Goal: Task Accomplishment & Management: Use online tool/utility

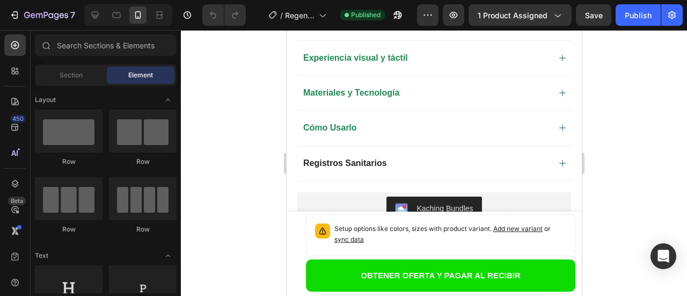
scroll to position [937, 0]
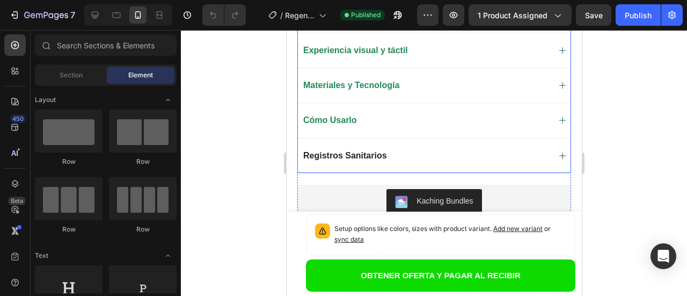
click at [347, 151] on span "Registros Sanitarios" at bounding box center [345, 155] width 84 height 9
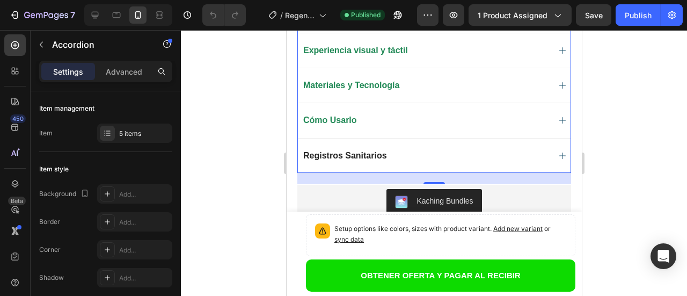
click at [338, 115] on span "Cómo Usarlo" at bounding box center [330, 119] width 54 height 9
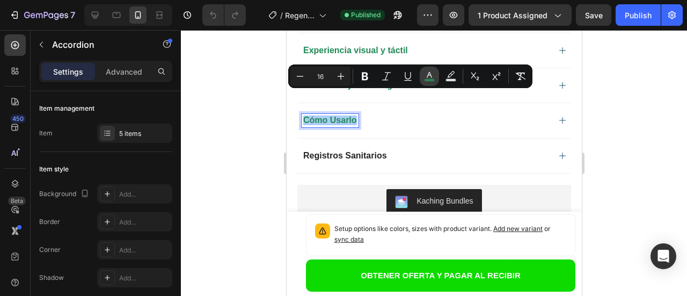
click at [430, 77] on icon "Editor contextual toolbar" at bounding box center [429, 76] width 11 height 11
type input "218956"
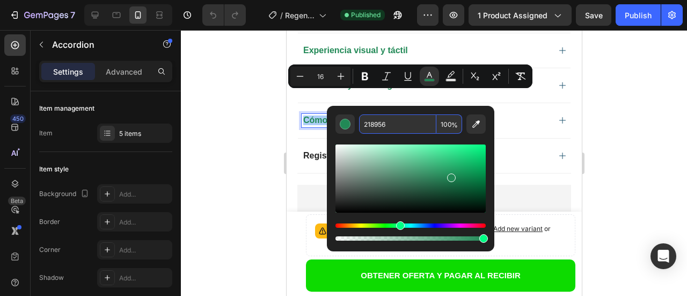
click at [374, 123] on input "218956" at bounding box center [397, 123] width 77 height 19
copy span "Cómo Usarlo"
click at [251, 165] on div at bounding box center [434, 163] width 506 height 266
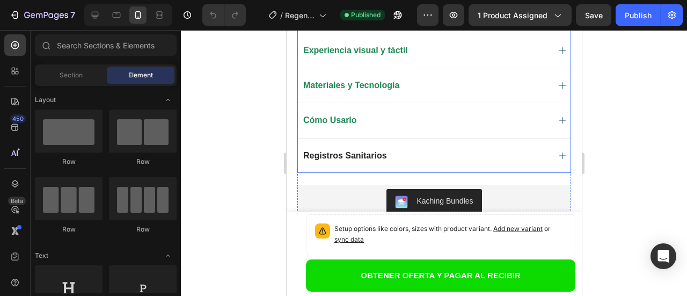
click at [369, 151] on span "Registros Sanitarios" at bounding box center [345, 155] width 84 height 9
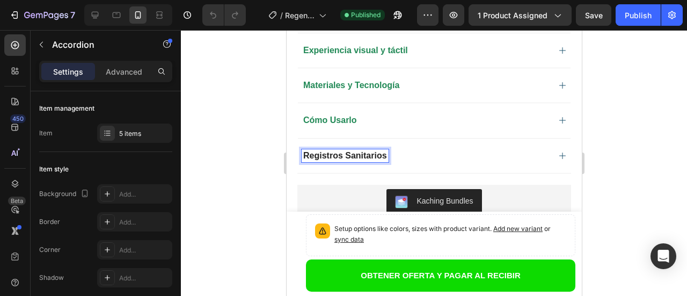
click at [382, 151] on span "Registros Sanitarios" at bounding box center [345, 155] width 84 height 9
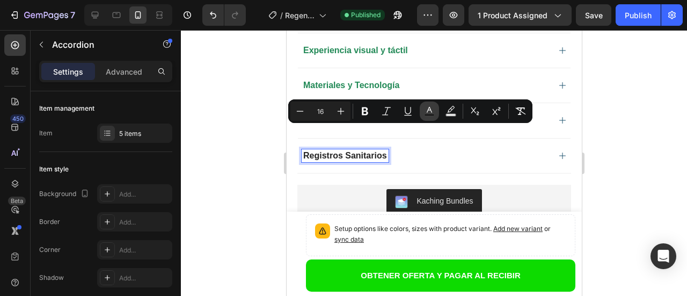
click at [434, 108] on icon "Editor contextual toolbar" at bounding box center [429, 111] width 11 height 11
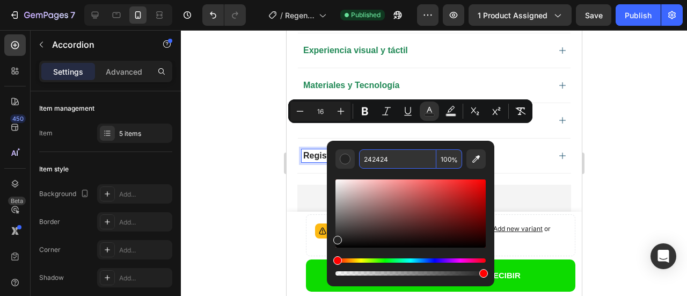
click at [377, 162] on input "242424" at bounding box center [397, 158] width 77 height 19
paste input "18956"
type input "218956"
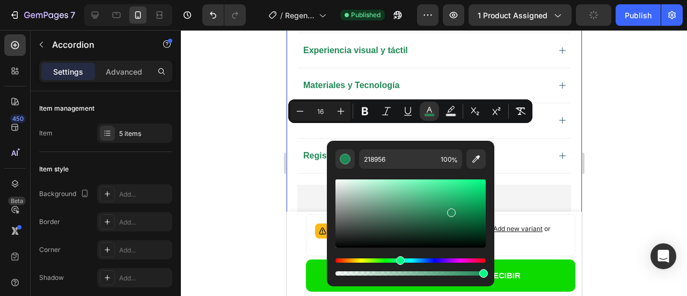
click at [245, 155] on div at bounding box center [434, 163] width 506 height 266
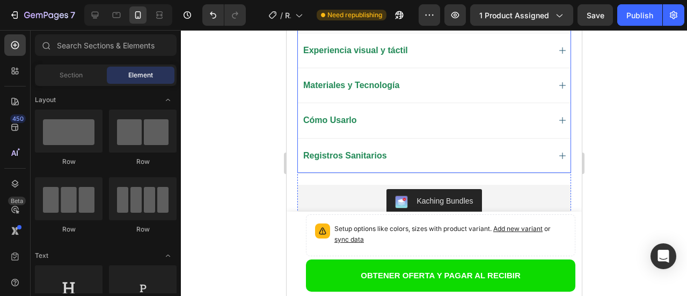
click at [391, 81] on span "Materiales y Tecnología" at bounding box center [351, 85] width 96 height 9
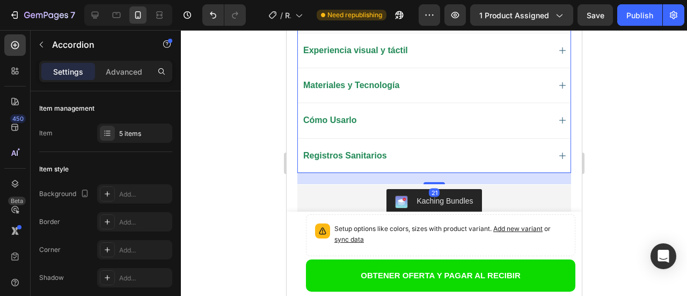
click at [491, 79] on div "Materiales y Tecnología" at bounding box center [425, 85] width 248 height 13
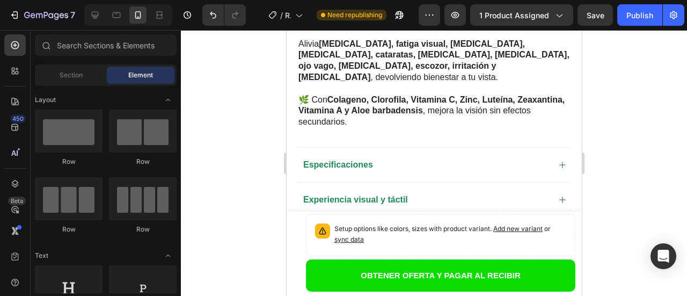
scroll to position [813, 0]
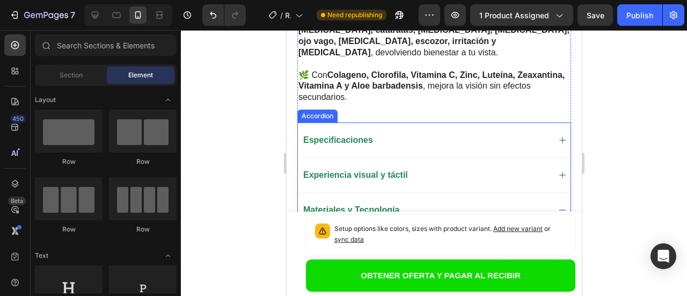
click at [517, 134] on div "Especificaciones" at bounding box center [425, 140] width 248 height 13
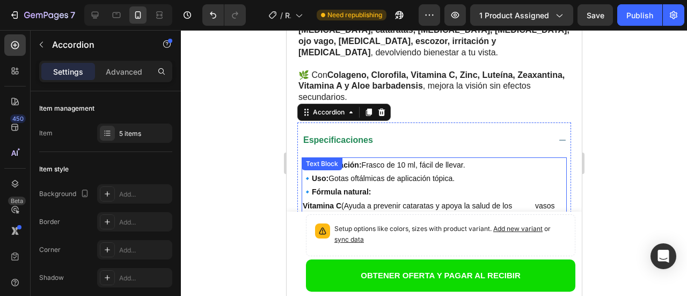
click at [469, 158] on p "🔹 Presentación: Frasco de 10 ml, fácil de llevar." at bounding box center [433, 164] width 263 height 13
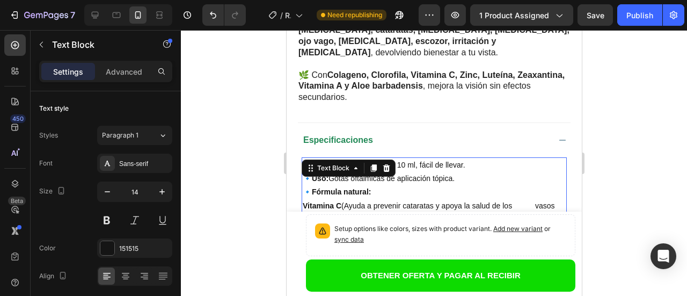
click at [467, 158] on p "🔹 Presentación: Frasco de 10 ml, fácil de llevar." at bounding box center [433, 164] width 263 height 13
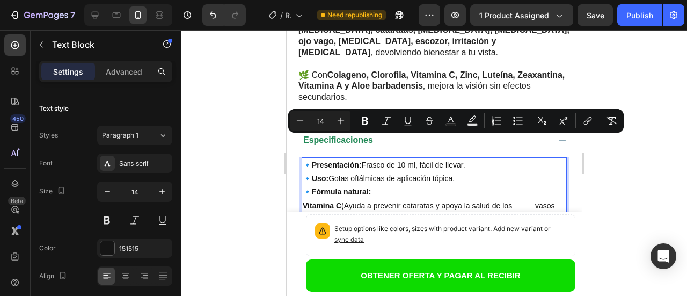
copy p "🔹 Presentación: Frasco de 10 ml, fácil de llevar."
click at [567, 149] on div "Product Images Row Regenerador Celular Ocular RCO™ - Gotas Oculares Product Tit…" at bounding box center [433, 274] width 295 height 1829
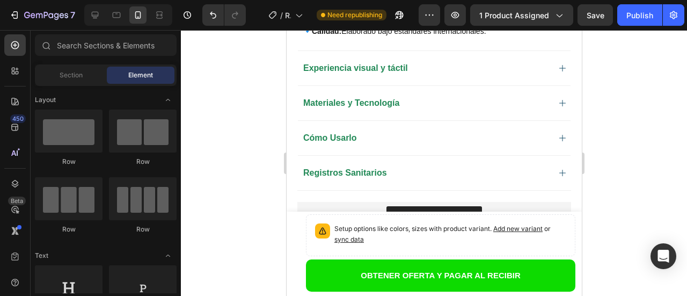
scroll to position [1125, 0]
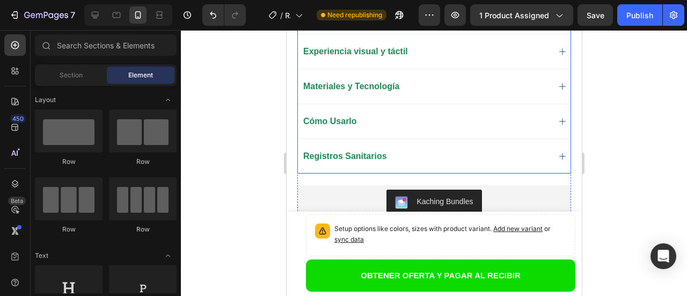
click at [558, 152] on icon at bounding box center [562, 156] width 9 height 9
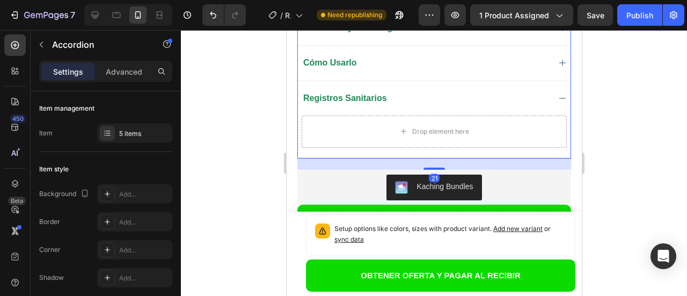
scroll to position [937, 0]
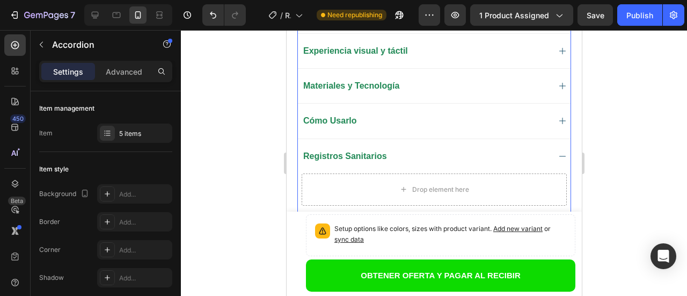
click at [452, 150] on div "Registros Sanitarios" at bounding box center [425, 156] width 248 height 13
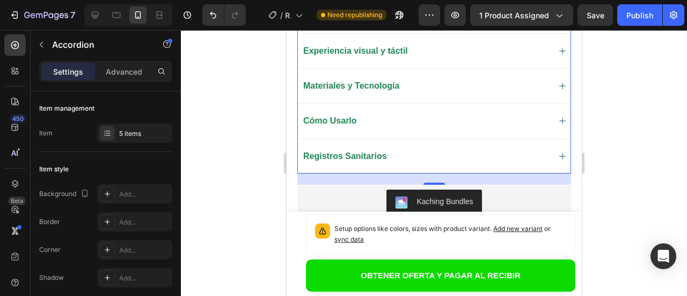
click at [399, 138] on div "Registros Sanitarios" at bounding box center [433, 155] width 273 height 35
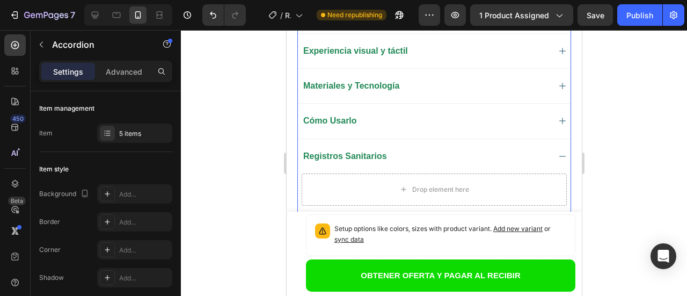
click at [366, 114] on div "Cómo Usarlo" at bounding box center [425, 120] width 248 height 13
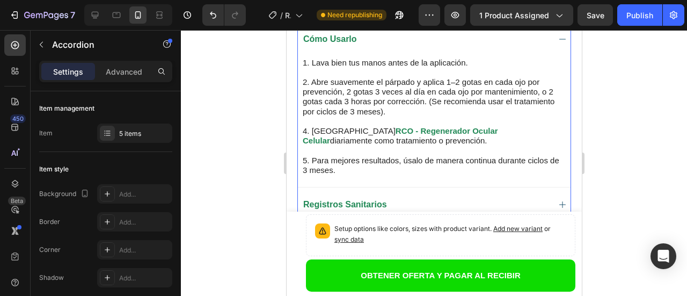
scroll to position [1024, 0]
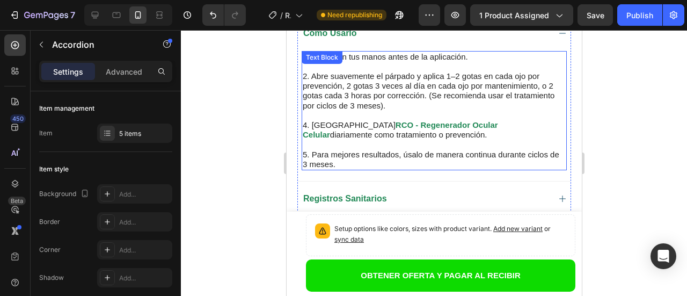
click at [410, 86] on p "2. Abre suavemente el párpado y aplica 1–2 gotas en cada ojo por prevención, 2 …" at bounding box center [433, 90] width 263 height 39
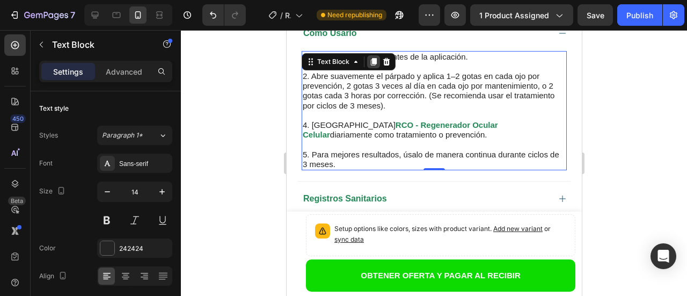
click at [371, 58] on icon at bounding box center [373, 62] width 6 height 8
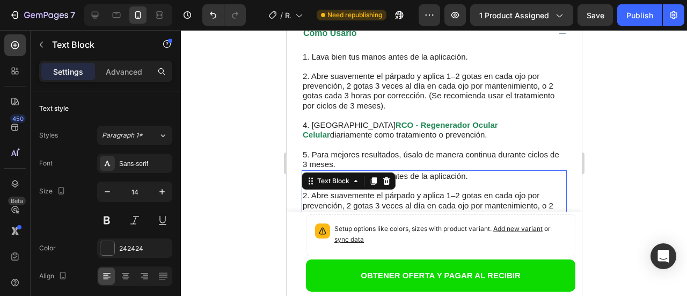
scroll to position [1143, 0]
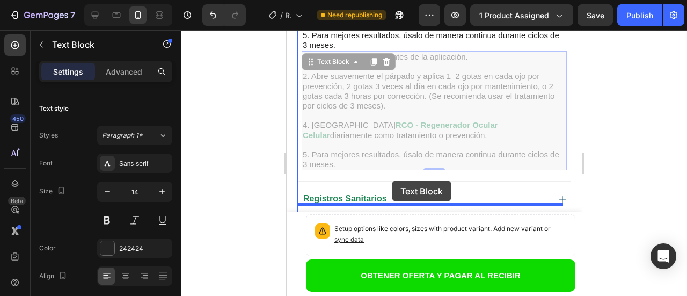
drag, startPoint x: 433, startPoint y: 84, endPoint x: 391, endPoint y: 180, distance: 105.3
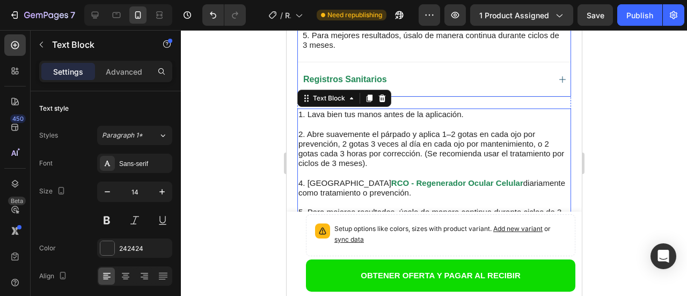
click at [466, 73] on div "Registros Sanitarios" at bounding box center [425, 79] width 248 height 13
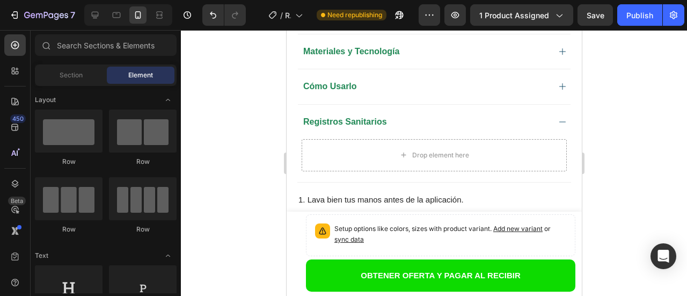
scroll to position [988, 0]
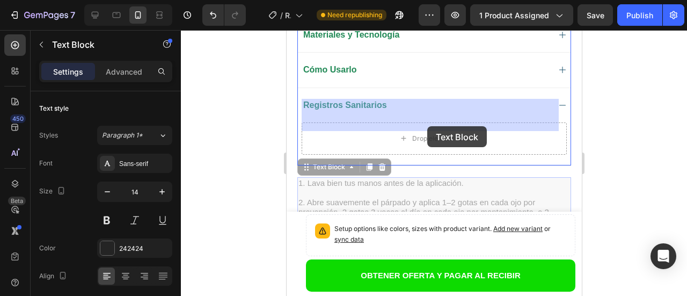
drag, startPoint x: 432, startPoint y: 175, endPoint x: 427, endPoint y: 126, distance: 49.1
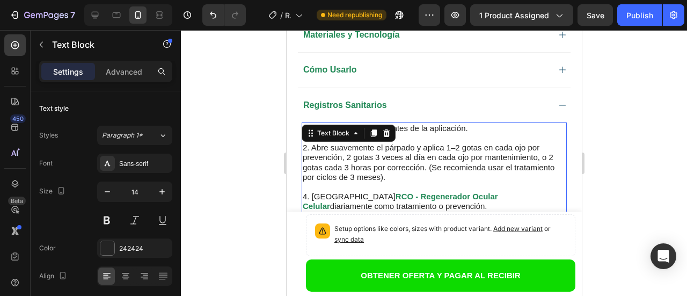
click at [432, 151] on p "2. Abre suavemente el párpado y aplica 1–2 gotas en cada ojo por prevención, 2 …" at bounding box center [433, 162] width 263 height 39
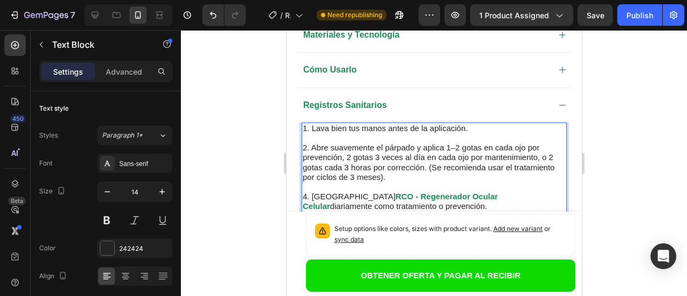
click at [543, 211] on p "Rich Text Editor. Editing area: main" at bounding box center [433, 216] width 263 height 10
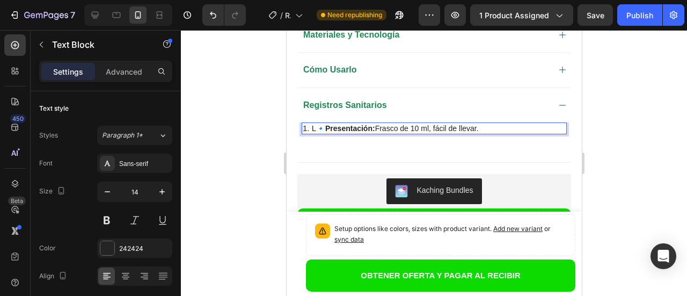
click at [319, 123] on p "1. L 🔹 Presentación: Frasco de 10 ml, fácil de llevar." at bounding box center [433, 128] width 263 height 10
click at [502, 123] on p "🔹 Registro Invima: Frasco de 10 ml, fácil de llevar." at bounding box center [433, 128] width 263 height 10
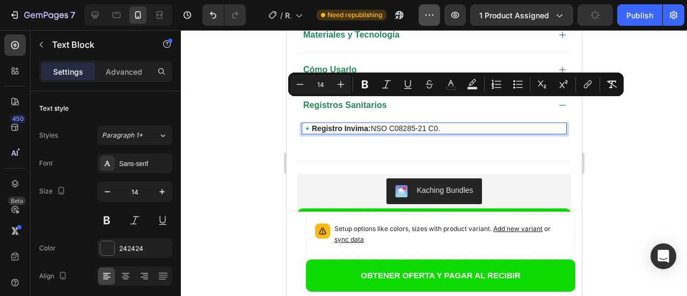
copy p "🔹 Registro Invima: NSO C08285-21 C0."
click at [470, 123] on p "🔹 Registro Invima: NSO C08285-21 C0." at bounding box center [433, 128] width 263 height 10
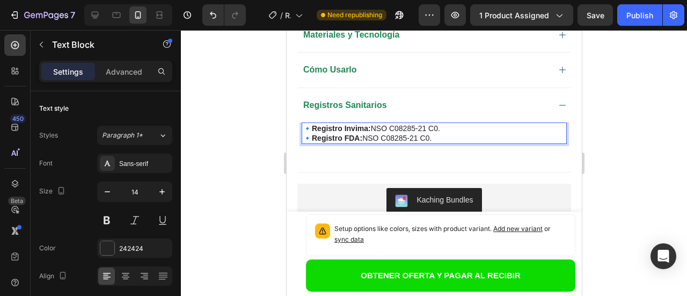
click at [437, 133] on p "🔹 Registro FDA: NSO C08285-21 C0." at bounding box center [433, 138] width 263 height 10
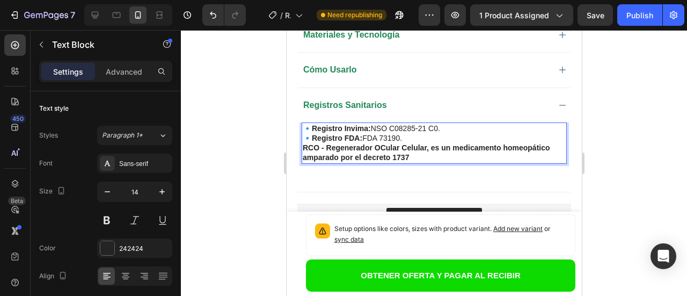
click at [427, 143] on p "RCO - Regenerador OCular Celular, es un medicamento homeopático amparado por el…" at bounding box center [433, 152] width 263 height 19
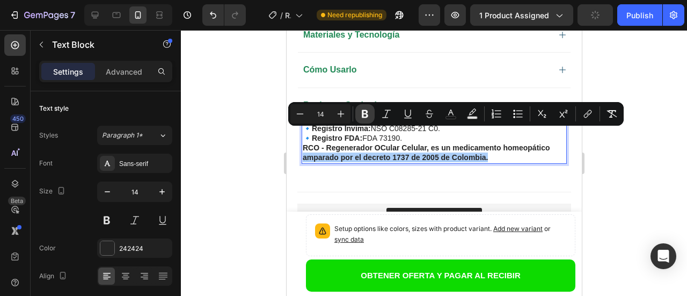
click at [364, 113] on icon "Editor contextual toolbar" at bounding box center [365, 114] width 6 height 8
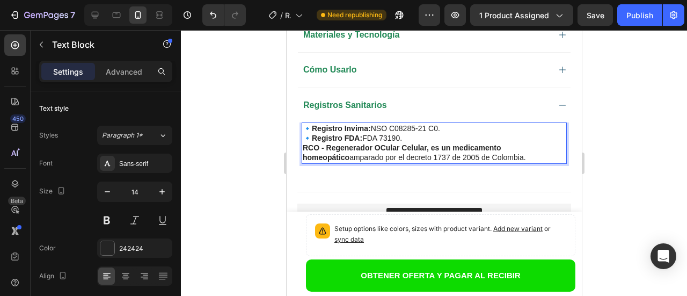
click at [501, 143] on strong "RCO - Regenerador OCular Celular, es un medicamento homeopático" at bounding box center [401, 152] width 199 height 18
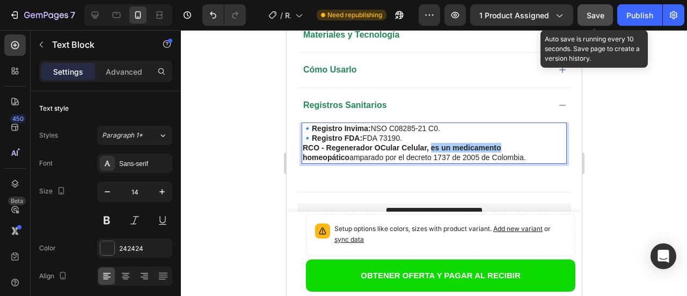
click at [592, 12] on span "Save" at bounding box center [596, 15] width 18 height 9
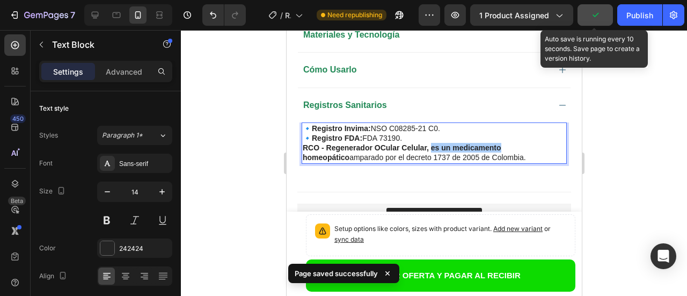
click at [592, 12] on icon "button" at bounding box center [595, 15] width 11 height 11
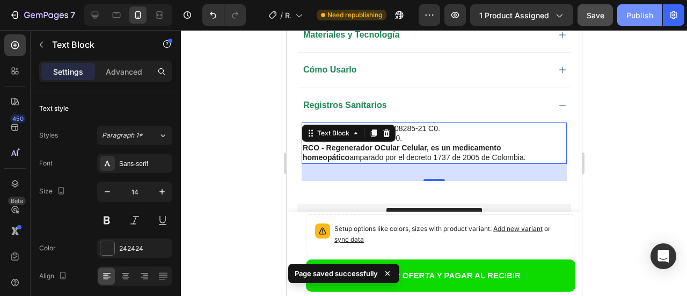
click at [644, 16] on div "Publish" at bounding box center [639, 15] width 27 height 11
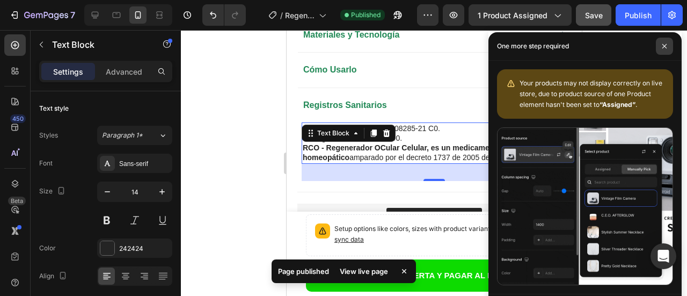
click at [662, 46] on icon at bounding box center [664, 45] width 5 height 5
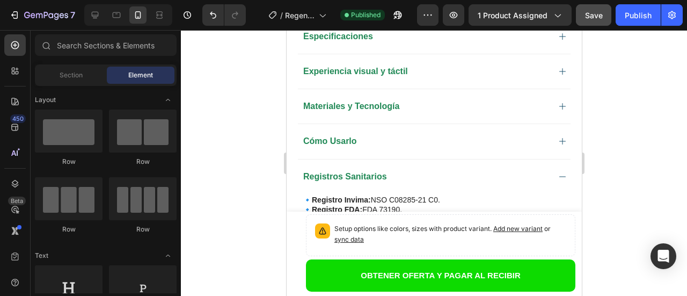
scroll to position [972, 0]
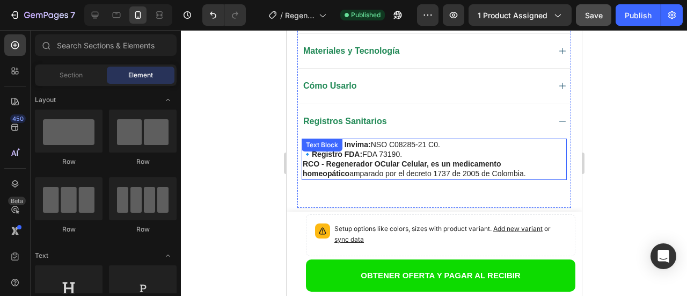
click at [446, 149] on p "🔹 Registro FDA: FDA 73190." at bounding box center [433, 154] width 263 height 10
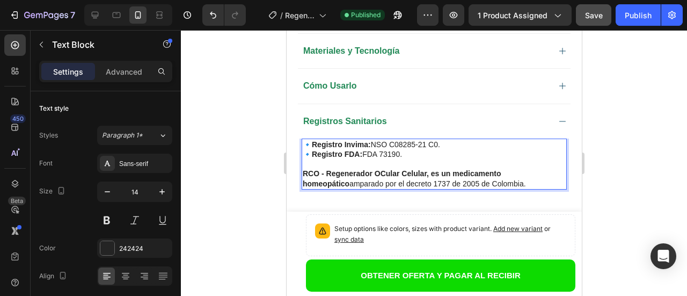
click at [499, 169] on strong "RCO - Regenerador OCular Celular, es un medicamento homeopático" at bounding box center [401, 178] width 199 height 18
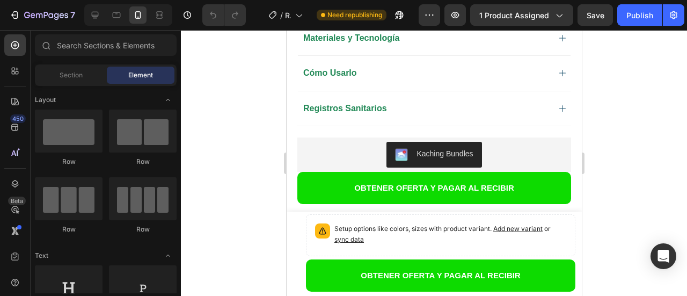
scroll to position [992, 0]
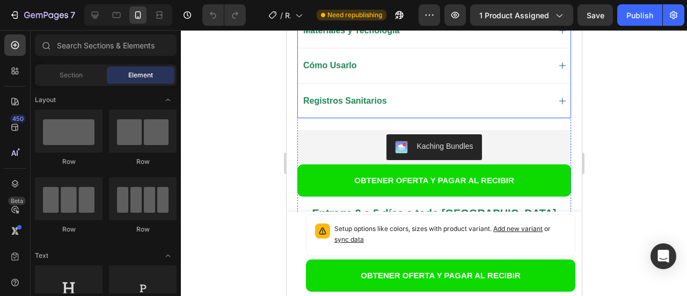
click at [558, 97] on icon at bounding box center [562, 101] width 9 height 9
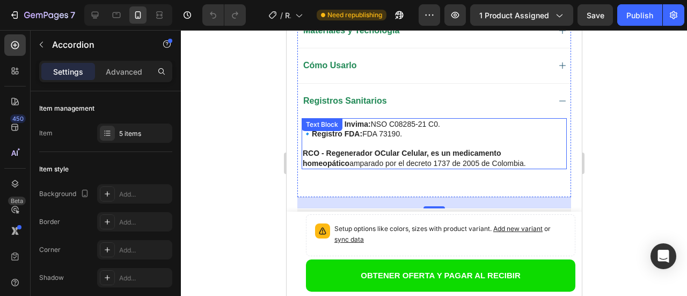
click at [500, 149] on strong "RCO - Regenerador OCular Celular, es un medicamento homeopático" at bounding box center [401, 158] width 199 height 18
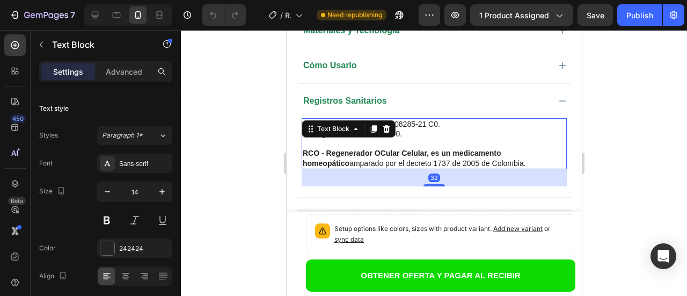
click at [500, 149] on strong "RCO - Regenerador OCular Celular, es un medicamento homeopático" at bounding box center [401, 158] width 199 height 18
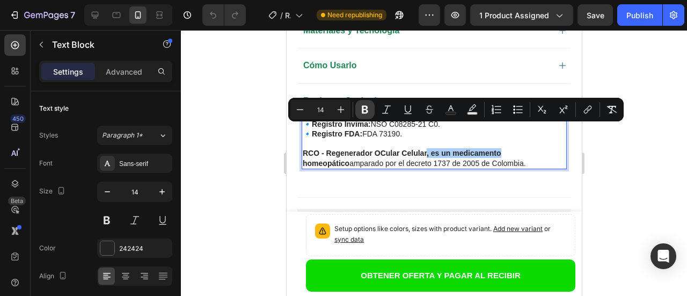
click at [364, 110] on icon "Editor contextual toolbar" at bounding box center [365, 109] width 11 height 11
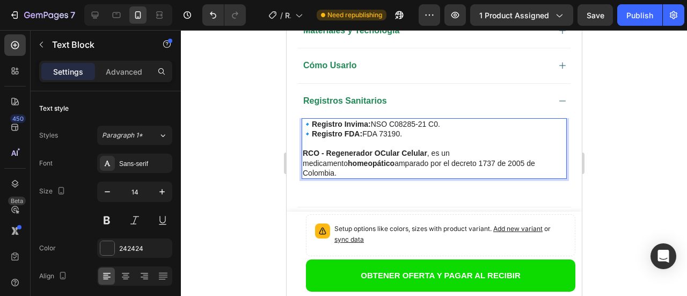
click at [384, 149] on strong "RCO - Regenerador OCular Celular" at bounding box center [364, 153] width 125 height 9
click at [379, 149] on strong "RCO - Regenerador Oular Celular" at bounding box center [361, 153] width 119 height 9
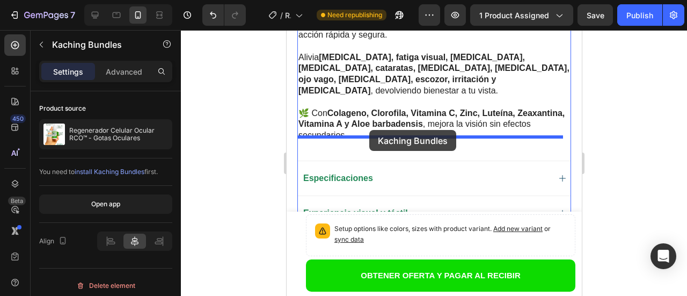
scroll to position [761, 0]
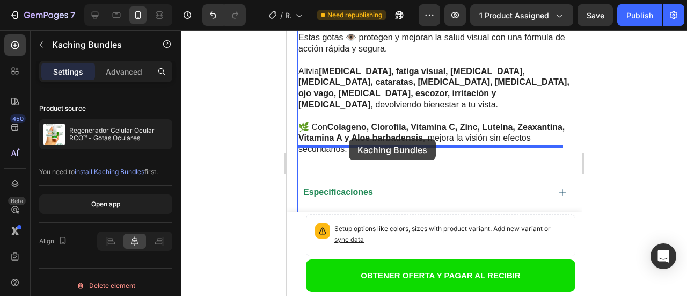
drag, startPoint x: 373, startPoint y: 203, endPoint x: 348, endPoint y: 139, distance: 68.8
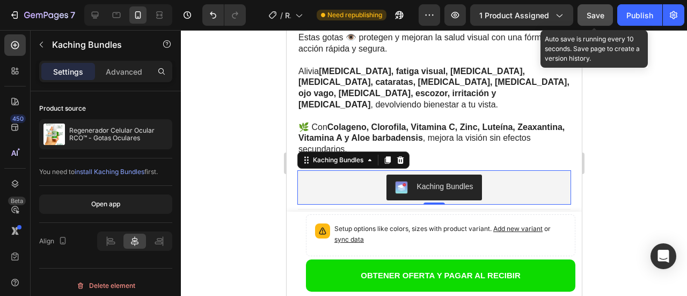
click at [599, 14] on span "Save" at bounding box center [596, 15] width 18 height 9
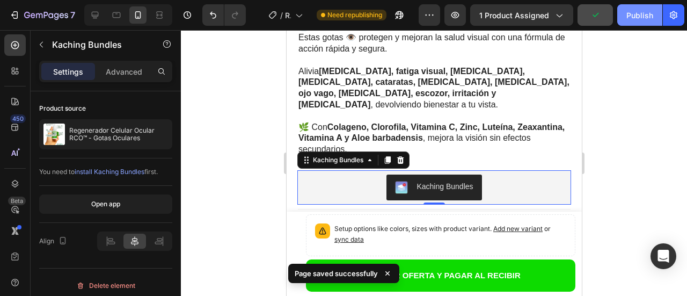
click at [626, 16] on div "Publish" at bounding box center [639, 15] width 27 height 11
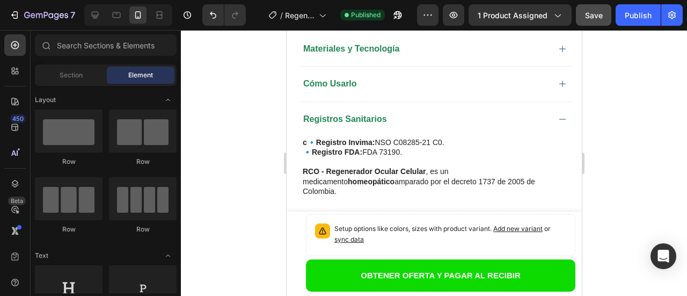
scroll to position [1032, 0]
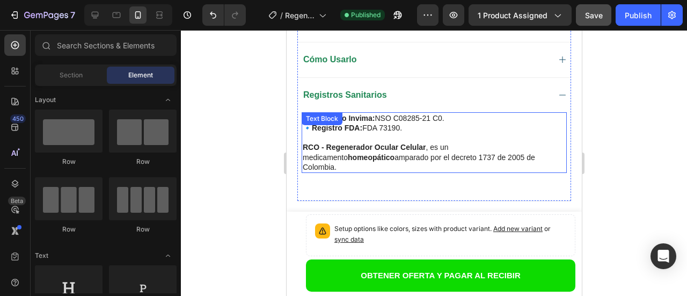
click at [317, 133] on p "Rich Text Editor. Editing area: main" at bounding box center [433, 138] width 263 height 10
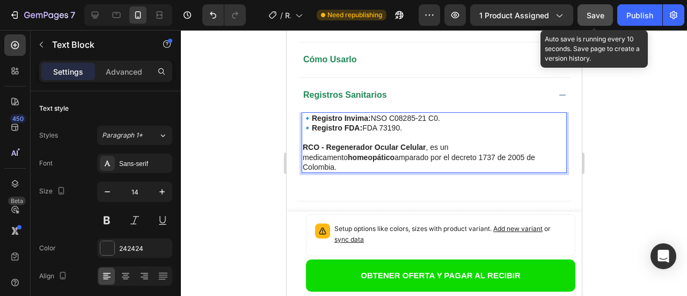
click at [599, 15] on span "Save" at bounding box center [596, 15] width 18 height 9
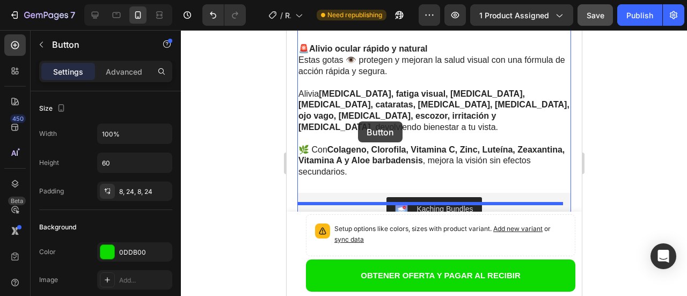
scroll to position [731, 0]
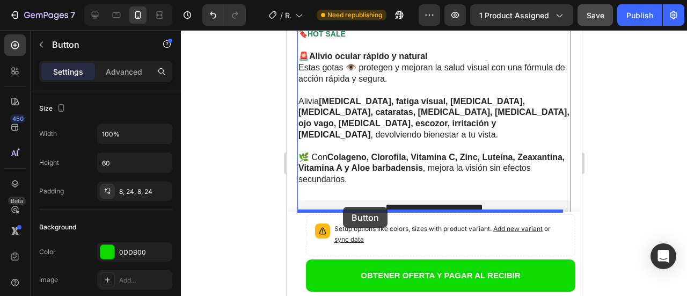
drag, startPoint x: 322, startPoint y: 192, endPoint x: 342, endPoint y: 207, distance: 25.0
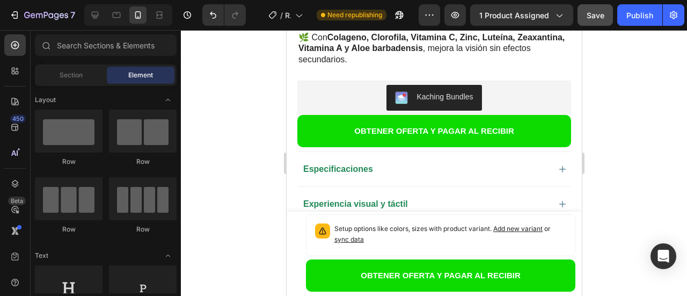
scroll to position [858, 0]
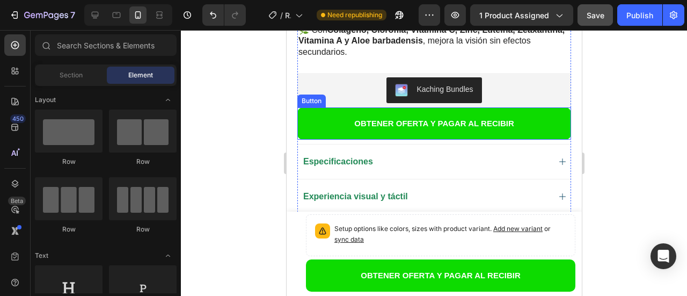
click at [323, 107] on button "OBTENER OFERTA Y PAGAR AL RECIBIR" at bounding box center [434, 123] width 274 height 32
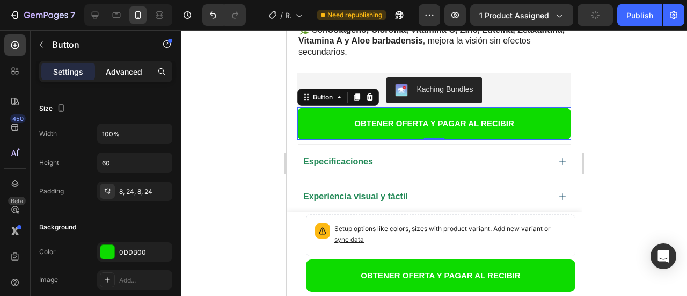
click at [129, 71] on p "Advanced" at bounding box center [124, 71] width 37 height 11
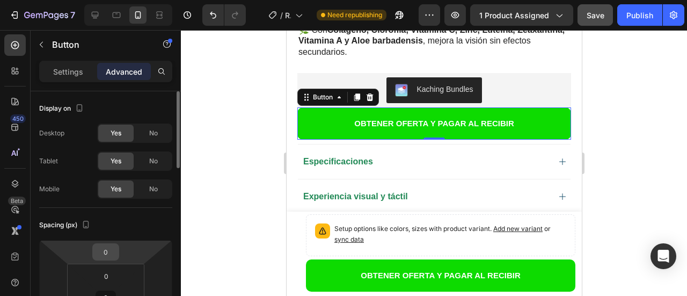
click at [110, 255] on input "0" at bounding box center [105, 252] width 21 height 16
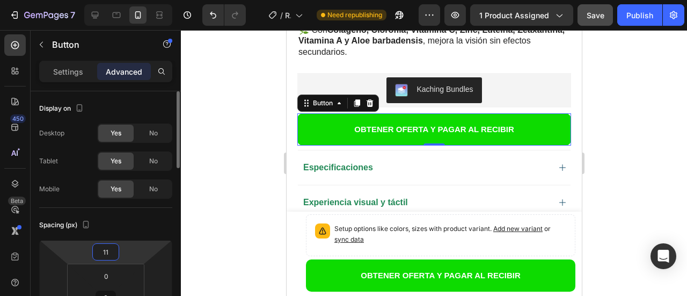
type input "10"
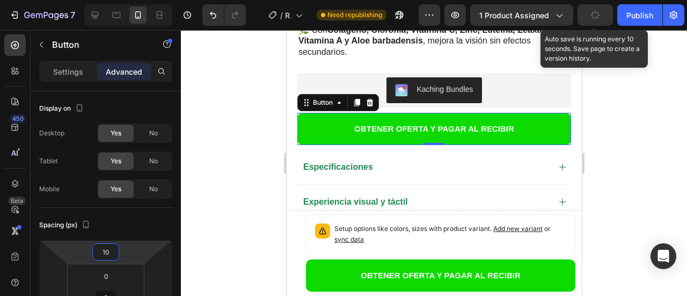
click at [601, 15] on button "button" at bounding box center [595, 14] width 35 height 21
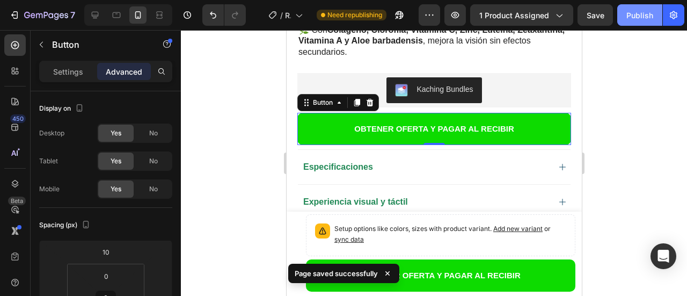
click at [639, 18] on div "Publish" at bounding box center [639, 15] width 27 height 11
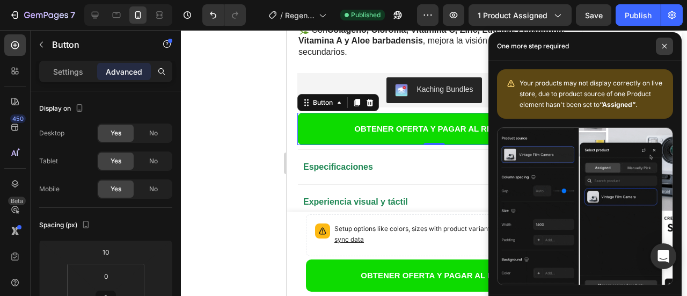
click at [663, 46] on icon at bounding box center [664, 45] width 5 height 5
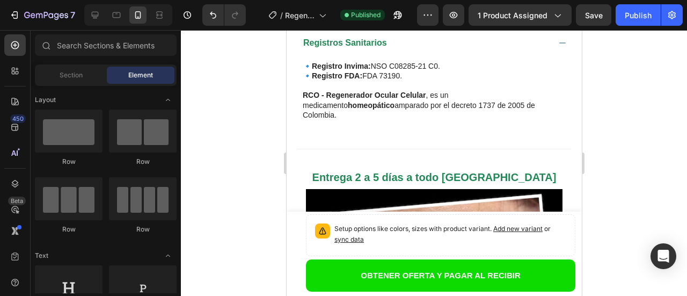
scroll to position [1130, 0]
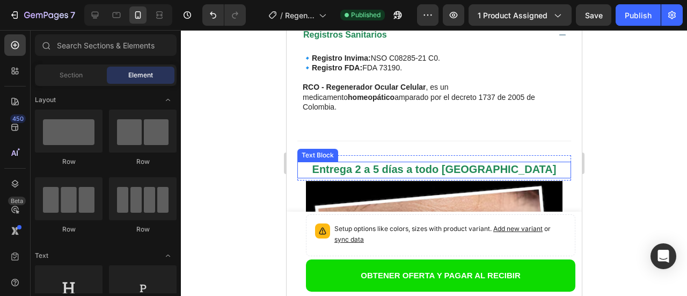
click at [322, 163] on p "Entrega 2 a 5 días a todo [GEOGRAPHIC_DATA]" at bounding box center [434, 170] width 272 height 14
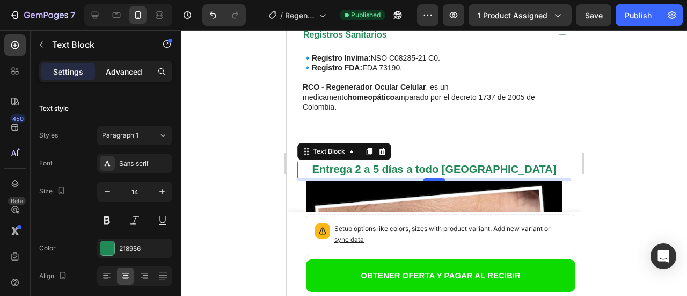
click at [129, 74] on p "Advanced" at bounding box center [124, 71] width 37 height 11
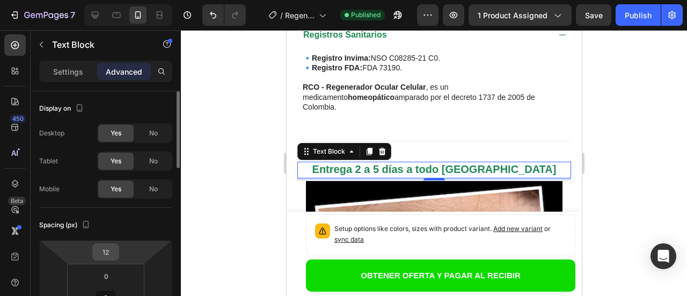
click at [112, 252] on input "12" at bounding box center [105, 252] width 21 height 16
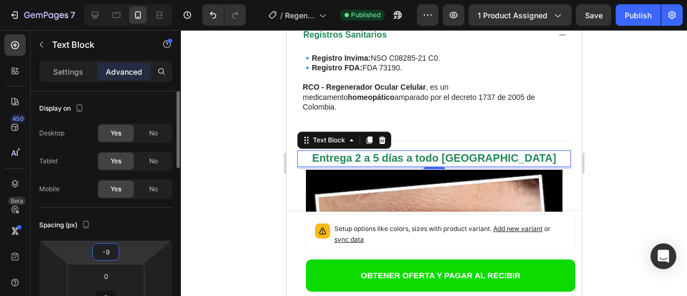
type input "-10"
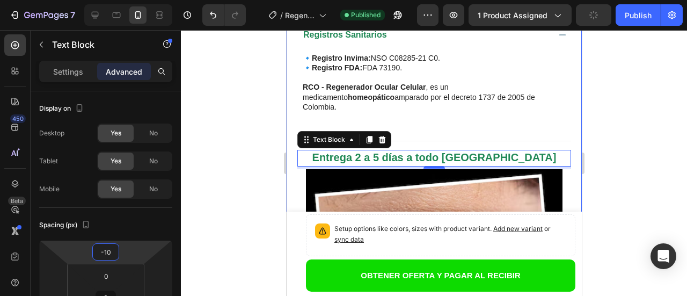
click at [612, 62] on div at bounding box center [434, 163] width 506 height 266
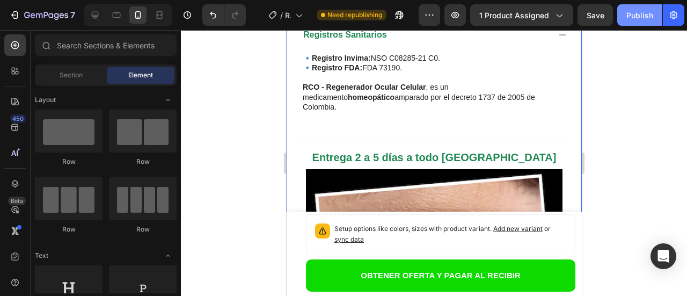
click at [634, 16] on div "Publish" at bounding box center [639, 15] width 27 height 11
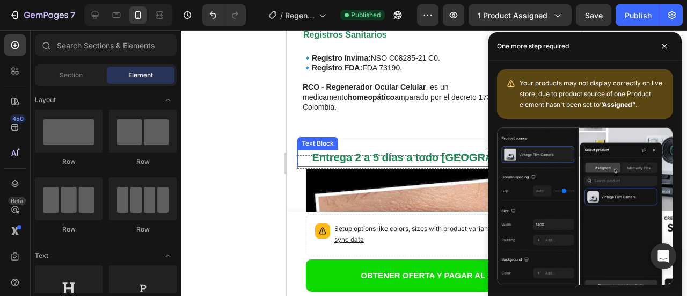
click at [397, 151] on strong "Entrega 2 a 5 días a todo [GEOGRAPHIC_DATA]" at bounding box center [434, 157] width 244 height 12
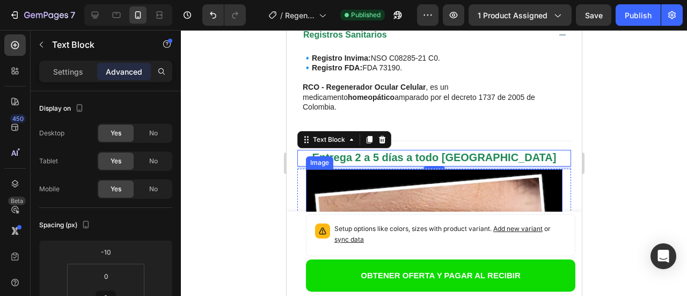
scroll to position [1151, 0]
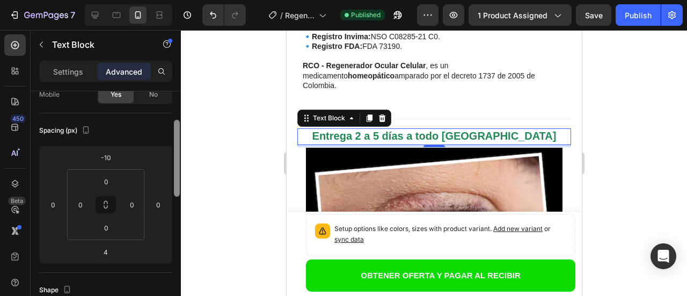
drag, startPoint x: 176, startPoint y: 155, endPoint x: 174, endPoint y: 193, distance: 38.1
click at [174, 193] on div at bounding box center [177, 158] width 6 height 77
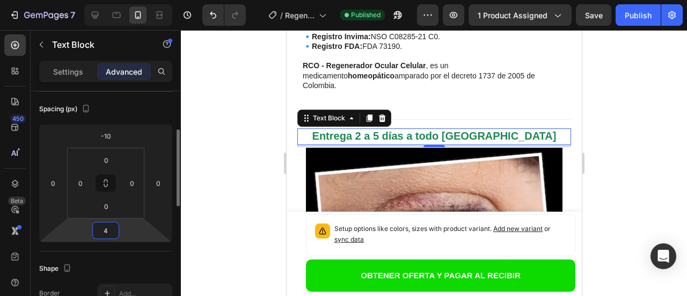
click at [109, 233] on input "4" at bounding box center [105, 230] width 21 height 16
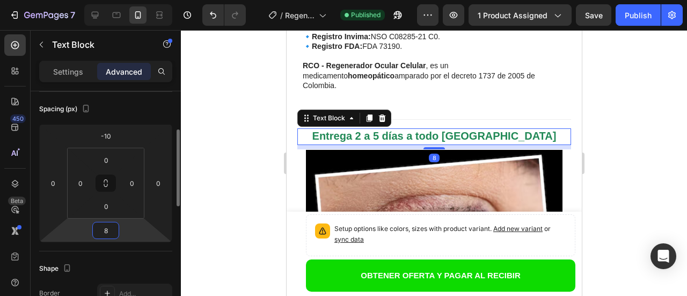
type input "9"
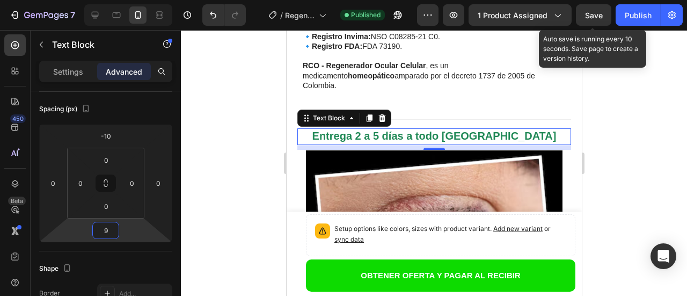
click at [589, 16] on span "Save" at bounding box center [594, 15] width 18 height 9
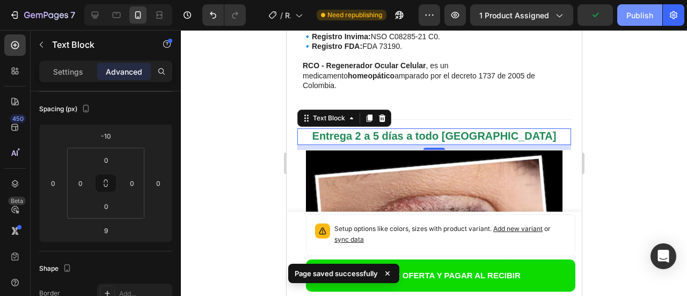
click at [647, 19] on div "Publish" at bounding box center [639, 15] width 27 height 11
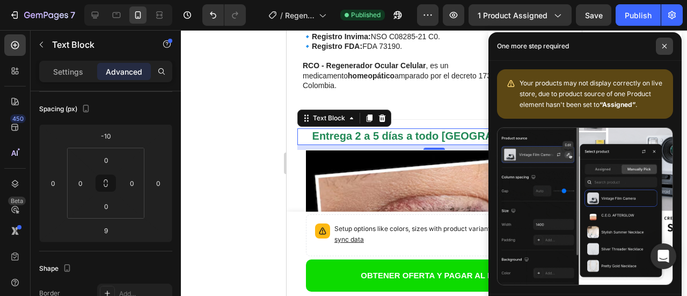
click at [668, 48] on span at bounding box center [664, 46] width 17 height 17
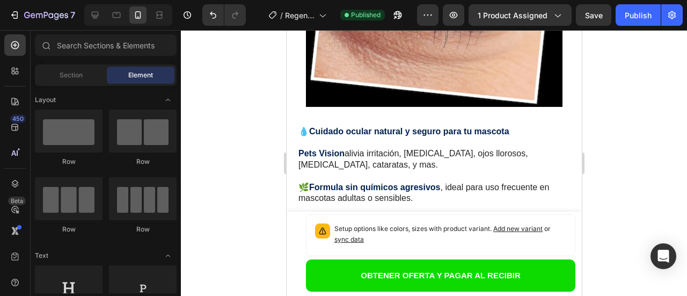
scroll to position [1550, 0]
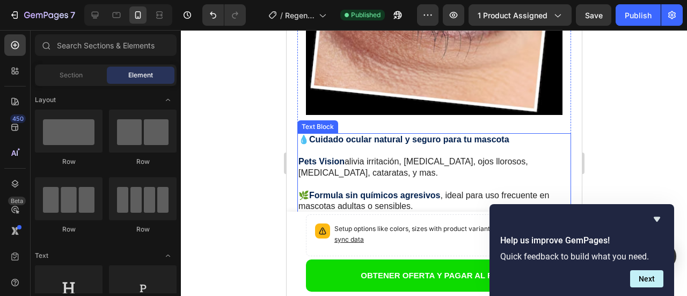
click at [461, 135] on strong "Cuidado ocular natural y seguro para tu mascota" at bounding box center [409, 139] width 200 height 9
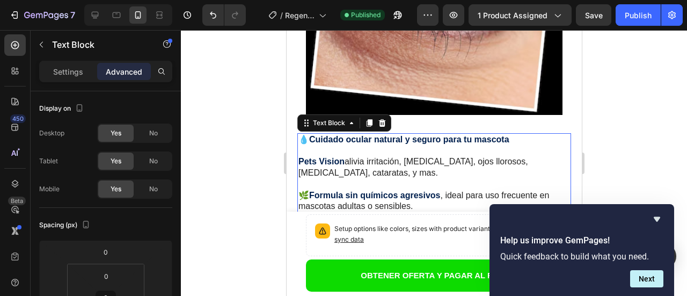
click at [515, 134] on p "💧 Cuidado ocular natural y seguro para tu mascota" at bounding box center [434, 139] width 272 height 11
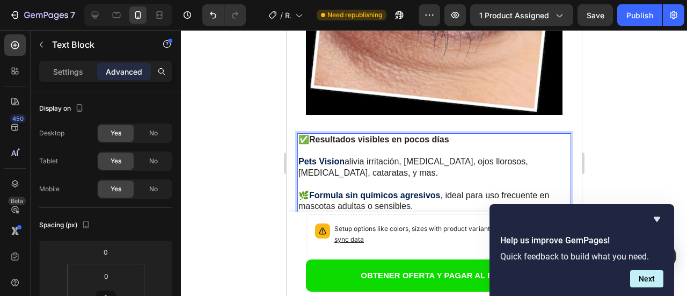
click at [402, 223] on p "⚡Aplica unas gotas al día y observa mejoras en pocos días, mas claridad, menos …" at bounding box center [434, 234] width 272 height 23
click at [645, 152] on div at bounding box center [434, 163] width 506 height 266
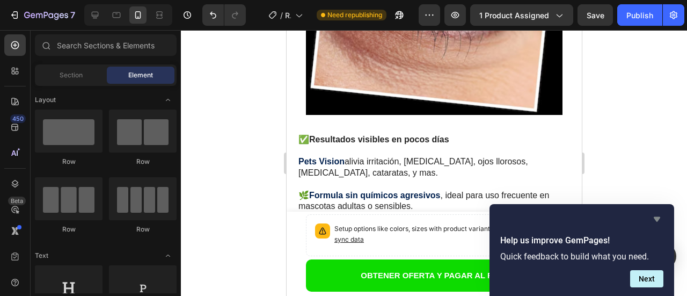
click at [656, 218] on icon "Hide survey" at bounding box center [657, 219] width 6 height 5
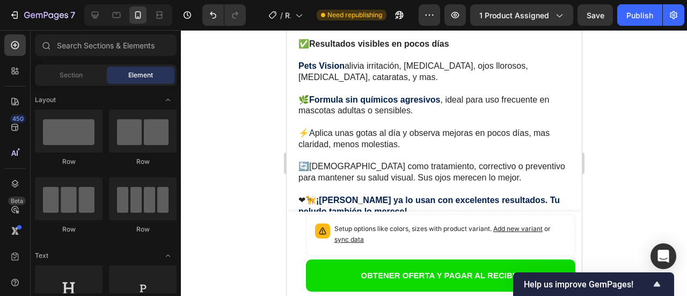
scroll to position [1637, 0]
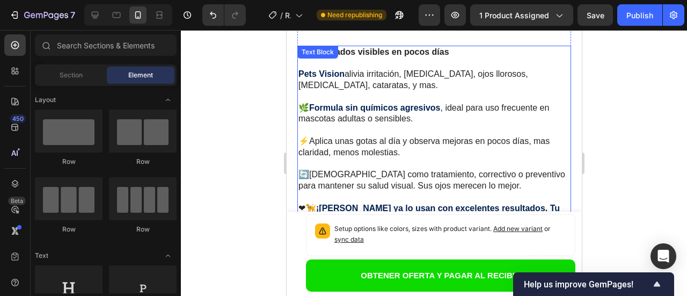
click at [383, 203] on p "❤🦮 ¡[PERSON_NAME] ya lo usan con excelentes resultados. Tu peludo también lo me…" at bounding box center [434, 214] width 272 height 23
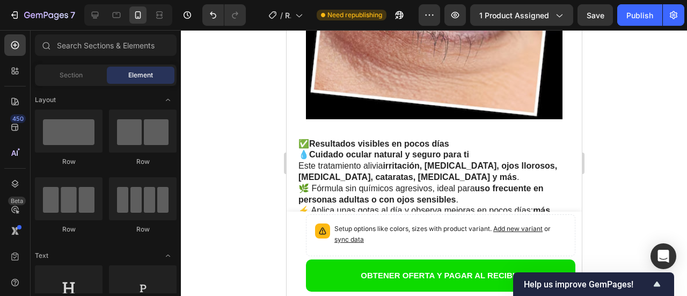
scroll to position [1523, 0]
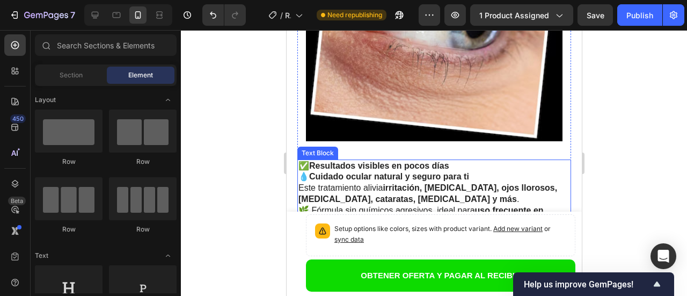
click at [454, 160] on p "✅ Resultados visibles en pocos días" at bounding box center [434, 165] width 272 height 11
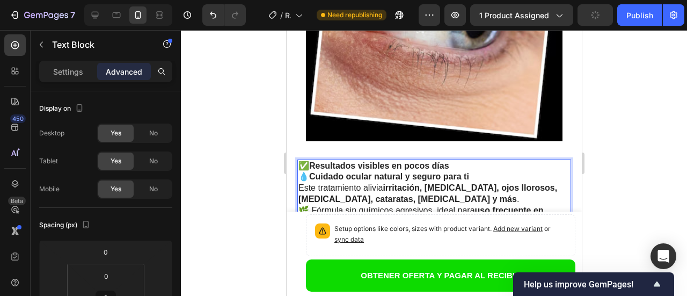
click at [453, 160] on p "✅ Resultados visibles en pocos días" at bounding box center [434, 165] width 272 height 11
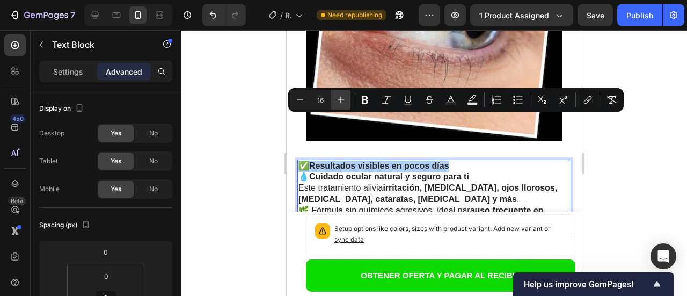
click at [343, 97] on icon "Editor contextual toolbar" at bounding box center [340, 99] width 11 height 11
type input "20"
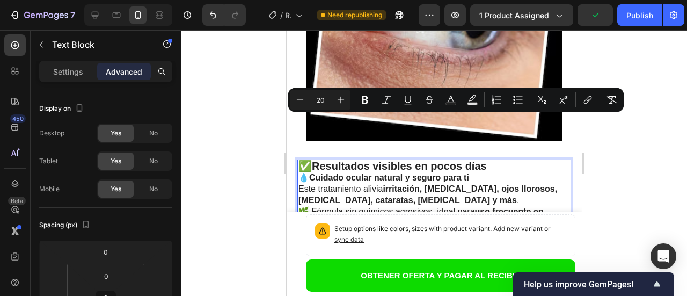
click at [513, 160] on p "✅ Resultados visibles en pocos días" at bounding box center [434, 166] width 272 height 12
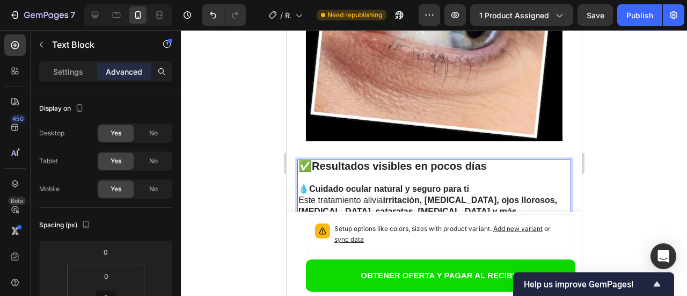
click at [454, 184] on strong "Cuidado ocular natural y seguro para ti" at bounding box center [389, 188] width 160 height 9
click at [439, 184] on strong "Cuidado ocular natural y seguro para ti" at bounding box center [389, 188] width 160 height 9
click at [481, 184] on p "💧 Cuidado ocular natural y seguro para ti" at bounding box center [434, 189] width 272 height 11
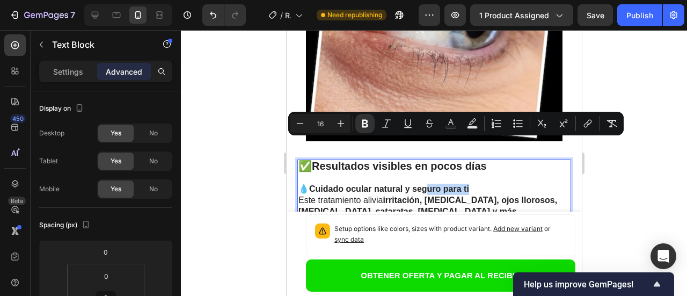
click at [301, 184] on p "💧 Cuidado ocular natural y seguro para ti" at bounding box center [434, 189] width 272 height 11
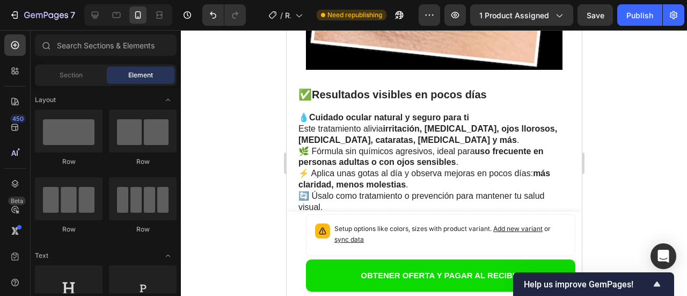
scroll to position [1603, 0]
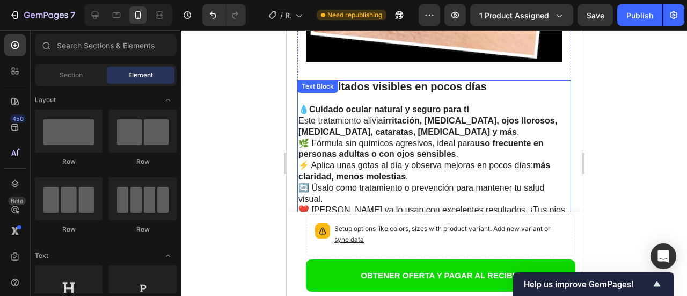
click at [362, 205] on p "❤️ [PERSON_NAME] ya lo usan con excelentes resultados. ¡Tus ojos también lo mer…" at bounding box center [434, 216] width 272 height 23
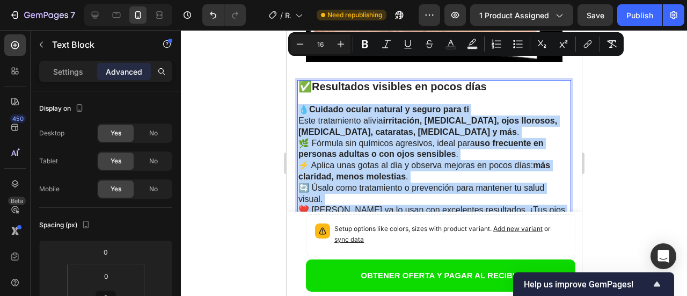
drag, startPoint x: 352, startPoint y: 178, endPoint x: 301, endPoint y: 65, distance: 123.9
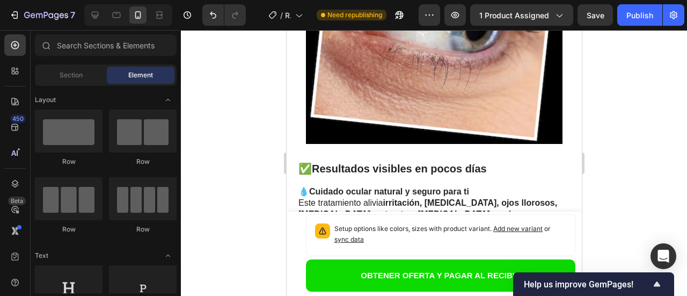
scroll to position [1528, 0]
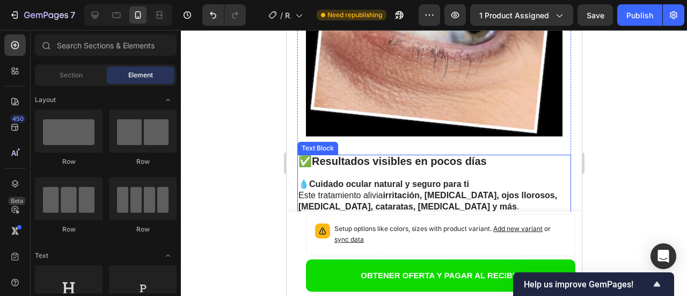
click at [300, 190] on p "Este tratamiento alivia irritación, [MEDICAL_DATA], ojos llorosos, [MEDICAL_DAT…" at bounding box center [434, 201] width 272 height 23
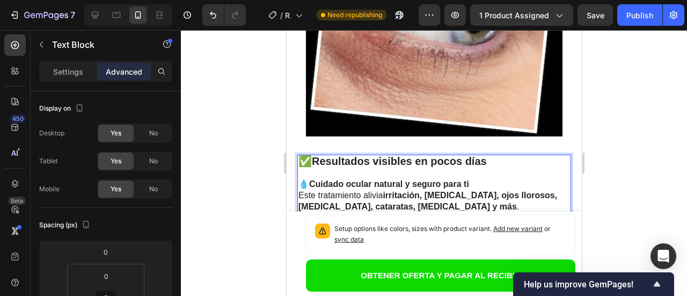
click at [492, 179] on p "💧 Cuidado ocular natural y seguro para ti" at bounding box center [434, 184] width 272 height 11
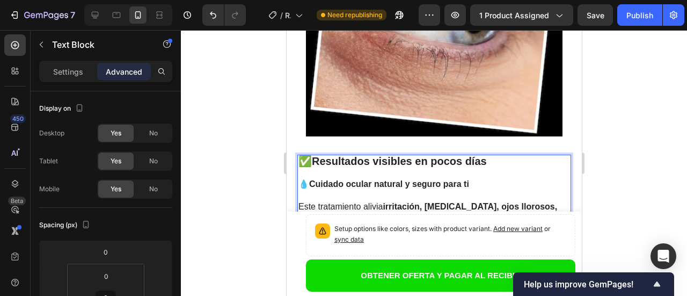
click at [479, 201] on p "Este tratamiento alivia irritación, [MEDICAL_DATA], ojos llorosos, [MEDICAL_DAT…" at bounding box center [434, 212] width 272 height 23
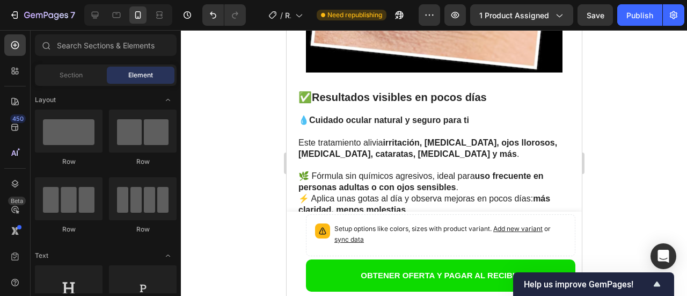
scroll to position [1608, 0]
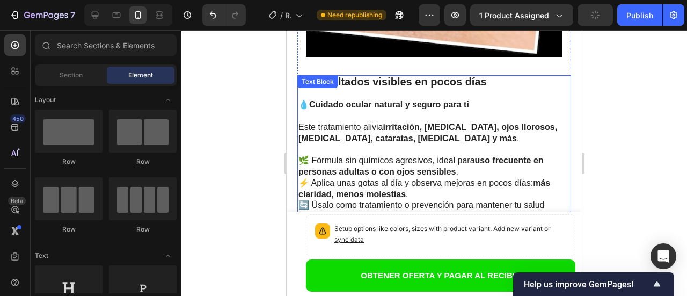
click at [476, 155] on p "🌿 Fórmula sin químicos agresivos, ideal para uso frecuente en personas adultas …" at bounding box center [434, 166] width 272 height 23
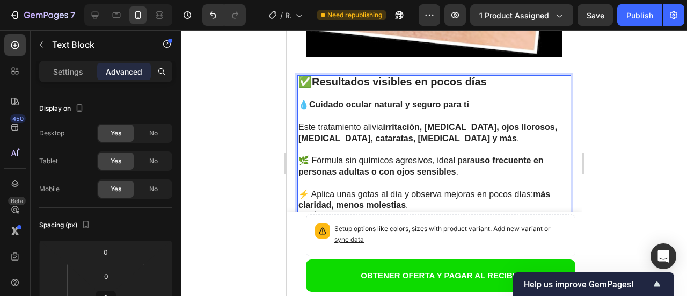
click at [439, 189] on p "⚡ Aplica unas gotas al día y observa mejoras en pocos días: más claridad, menos…" at bounding box center [434, 200] width 272 height 23
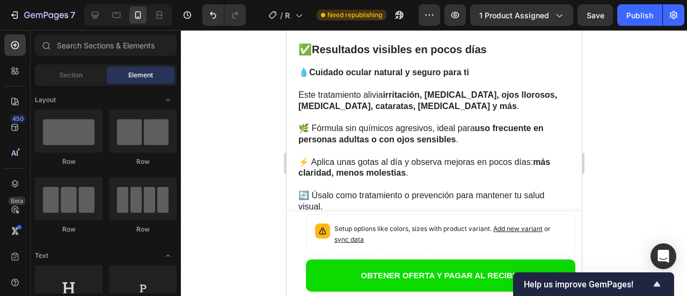
scroll to position [1672, 0]
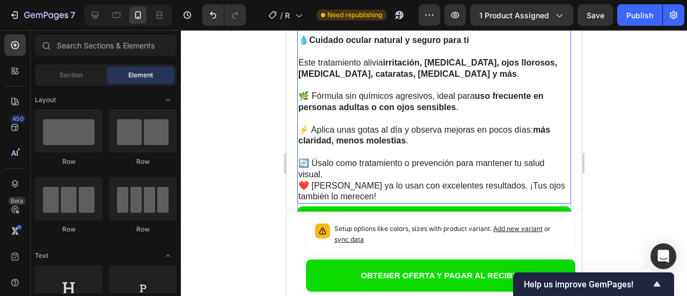
click at [358, 158] on p "🔄 Úsalo como tratamiento o prevención para mantener tu salud visual." at bounding box center [434, 169] width 272 height 23
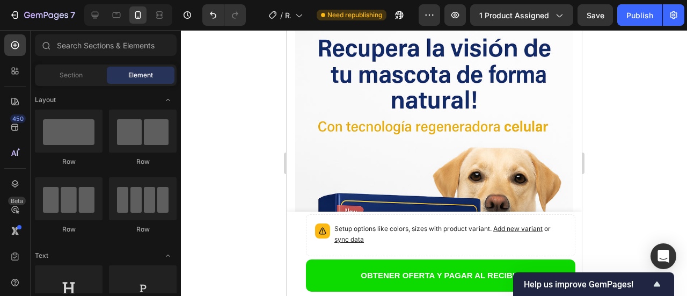
scroll to position [1904, 0]
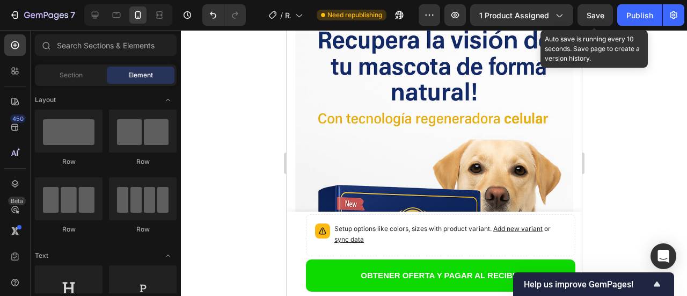
click at [600, 14] on span "Save" at bounding box center [596, 15] width 18 height 9
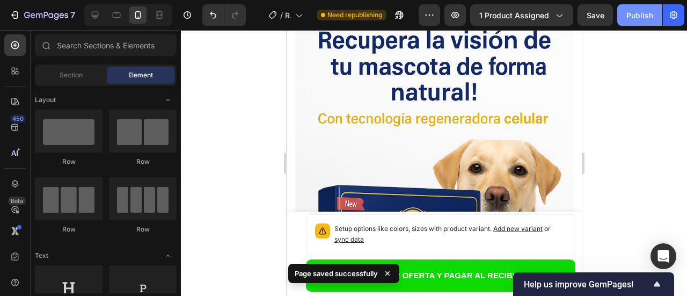
click at [645, 19] on div "Publish" at bounding box center [639, 15] width 27 height 11
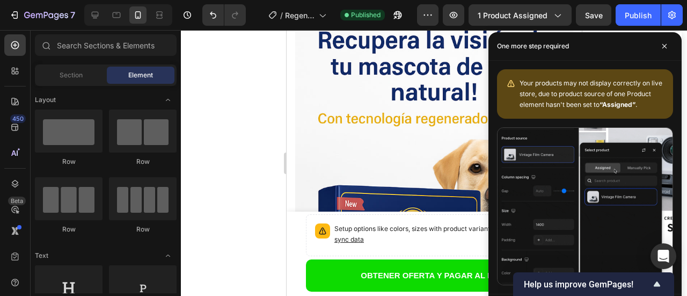
click at [214, 132] on div at bounding box center [434, 163] width 506 height 266
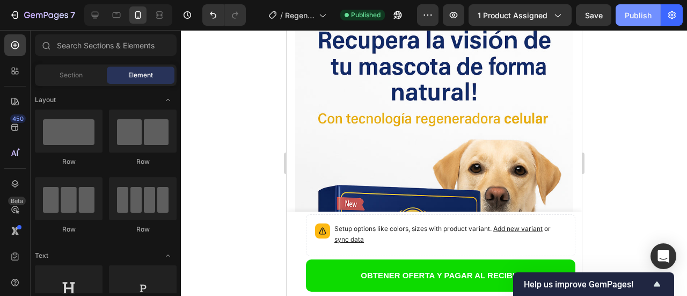
click at [643, 18] on div "Publish" at bounding box center [638, 15] width 27 height 11
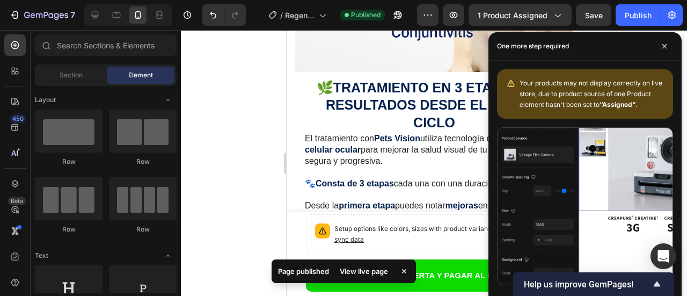
scroll to position [2217, 0]
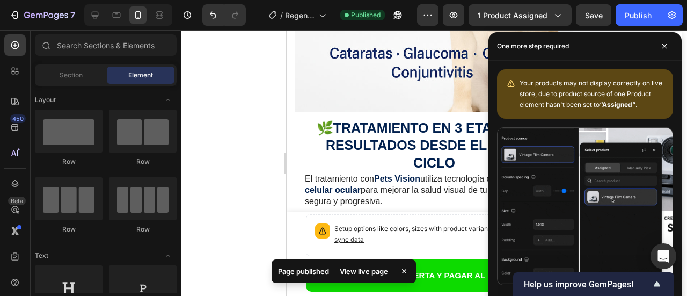
drag, startPoint x: 578, startPoint y: 172, endPoint x: 865, endPoint y: 223, distance: 291.7
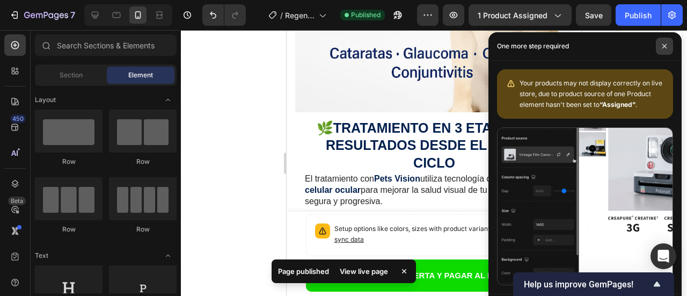
click at [665, 46] on icon at bounding box center [664, 45] width 5 height 5
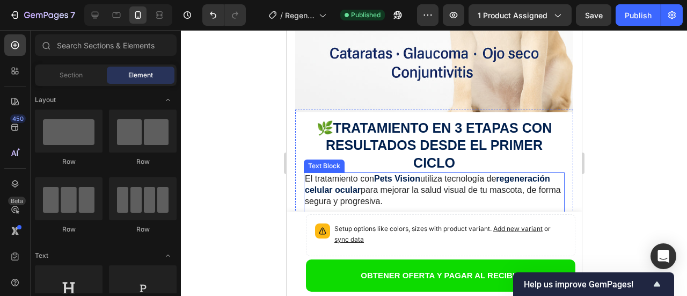
click at [434, 229] on p at bounding box center [433, 234] width 259 height 11
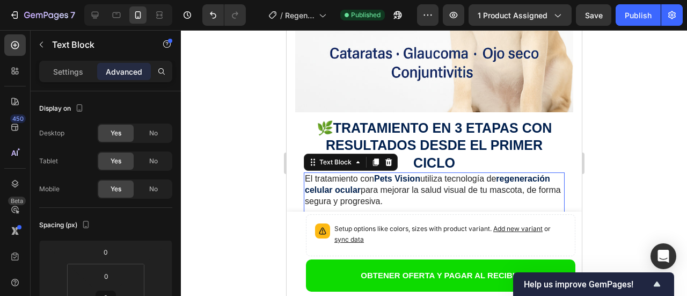
click at [306, 173] on p "El tratamiento con Pets Vision utiliza tecnología de regeneración celular ocula…" at bounding box center [433, 189] width 259 height 33
click at [311, 173] on p "El tratamiento con Pets Vision utiliza tecnología de regeneración celular ocula…" at bounding box center [433, 189] width 259 height 33
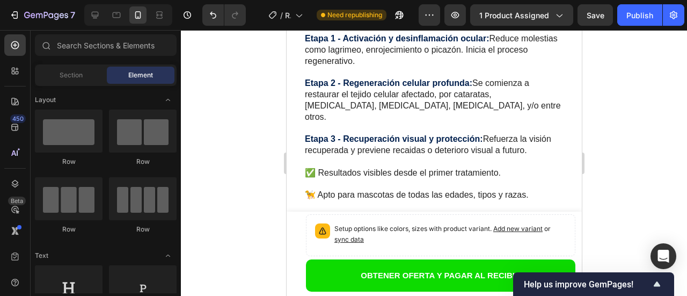
scroll to position [2456, 0]
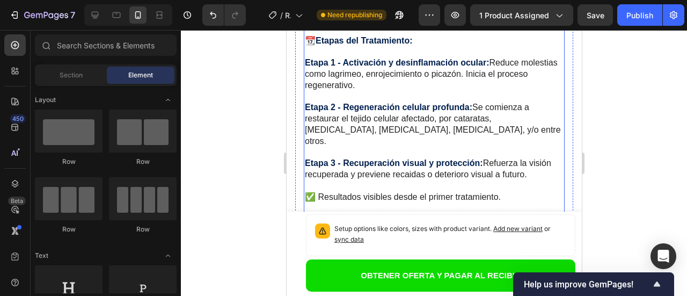
click at [534, 214] on p "🦮 Apto para mascotas de todas las edades, tipos y razas." at bounding box center [433, 219] width 259 height 11
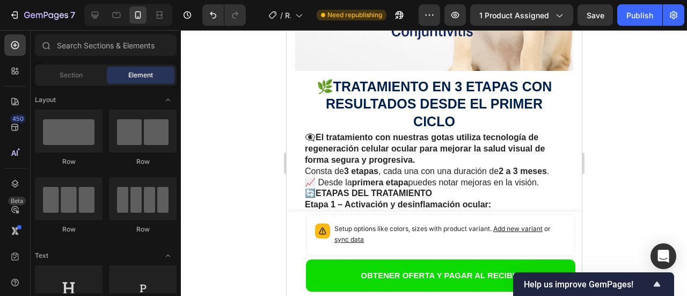
scroll to position [2228, 0]
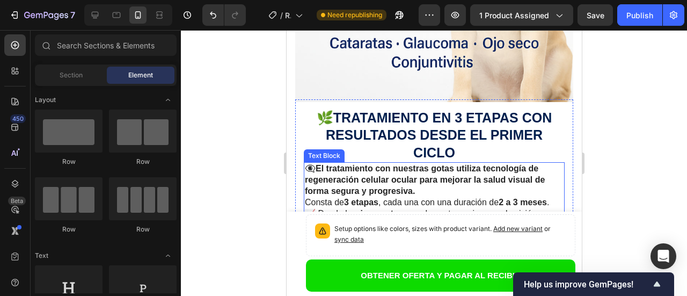
click at [435, 163] on p "👁️‍🗨️ El tratamiento con nuestras gotas utiliza tecnología de regeneración celu…" at bounding box center [433, 179] width 259 height 33
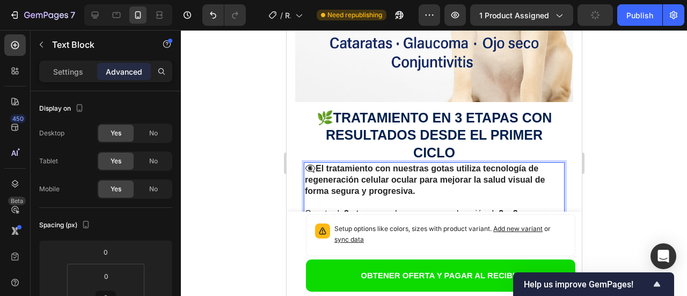
click at [548, 219] on p "📈 Desde la primera etapa puedes notar mejoras en la visión." at bounding box center [433, 224] width 259 height 11
click at [447, 242] on p "🔄ETAPAS DEL TRATAMIENTO" at bounding box center [433, 247] width 259 height 11
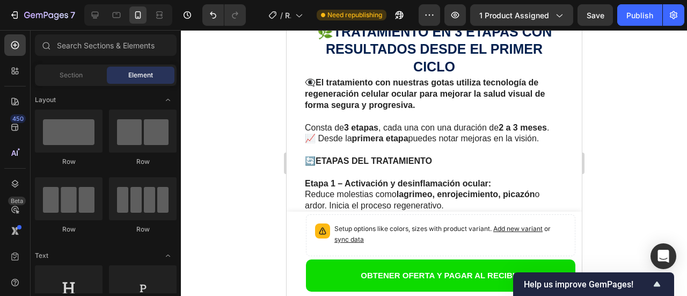
scroll to position [2337, 0]
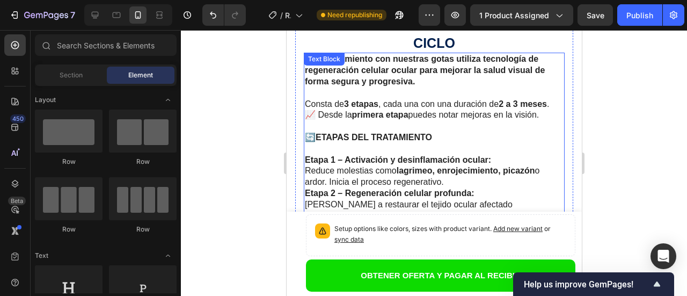
click at [455, 155] on p "Etapa 1 – Activación y desinflamación ocular: Reduce molestias como lagrimeo, e…" at bounding box center [433, 171] width 259 height 33
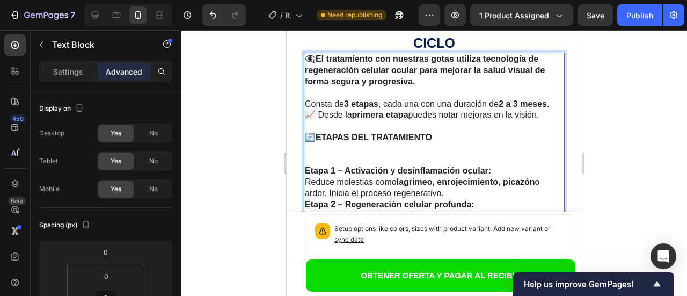
click at [443, 165] on p "Etapa 1 – Activación y desinflamación ocular: Reduce molestias como lagrimeo, e…" at bounding box center [433, 181] width 259 height 33
click at [462, 210] on p "Etapa 2 – Regeneración celular profunda: Ayuda a restaurar el tejido ocular afe…" at bounding box center [433, 232] width 259 height 45
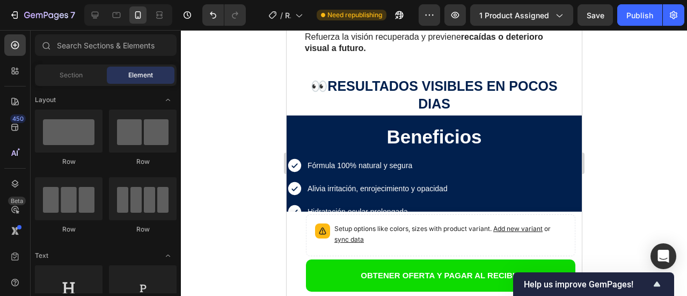
scroll to position [2559, 0]
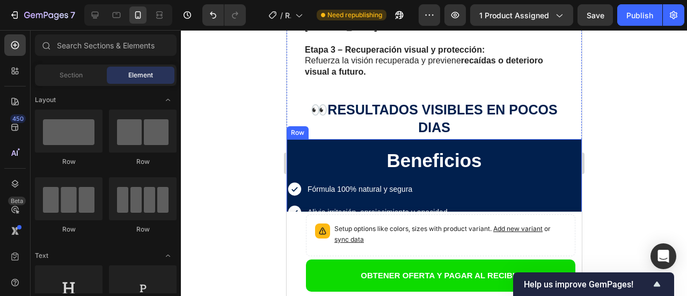
click at [523, 139] on div "Beneficios Heading Icon Fórmula 100% natural y segura Text Block Row Icon Alivi…" at bounding box center [433, 209] width 295 height 141
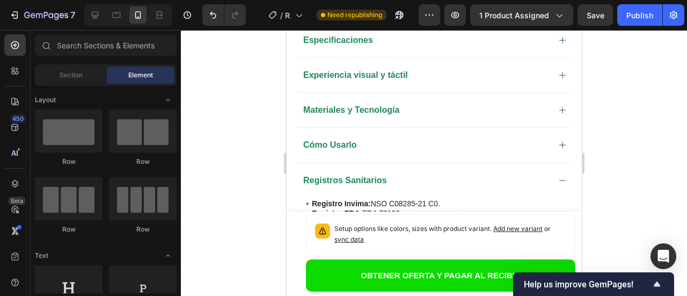
scroll to position [976, 0]
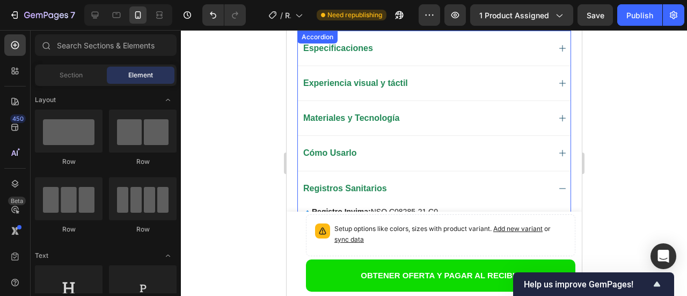
click at [333, 148] on span "Cómo Usarlo" at bounding box center [330, 152] width 54 height 9
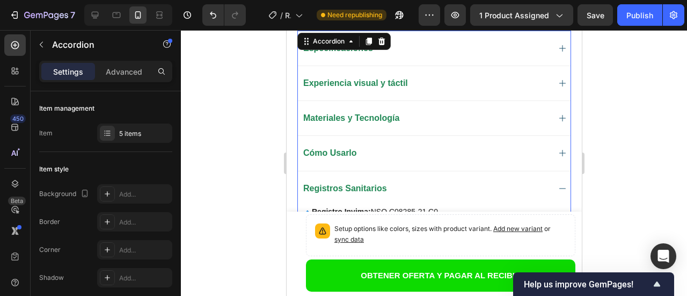
click at [333, 148] on span "Cómo Usarlo" at bounding box center [330, 152] width 54 height 9
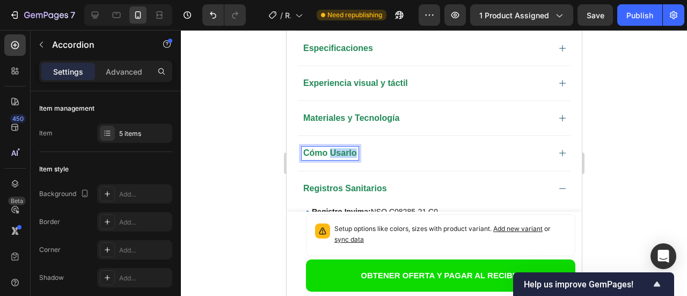
click at [333, 148] on span "Cómo Usarlo" at bounding box center [330, 152] width 54 height 9
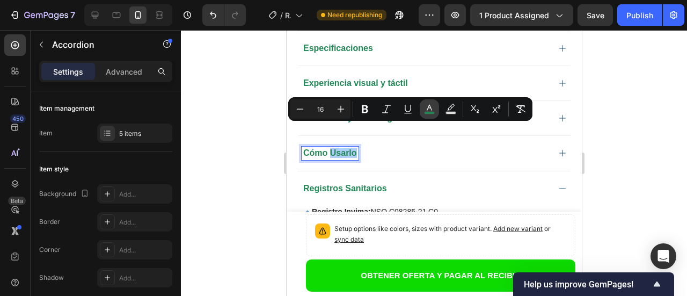
click at [428, 108] on icon "Editor contextual toolbar" at bounding box center [429, 109] width 11 height 11
type input "218956"
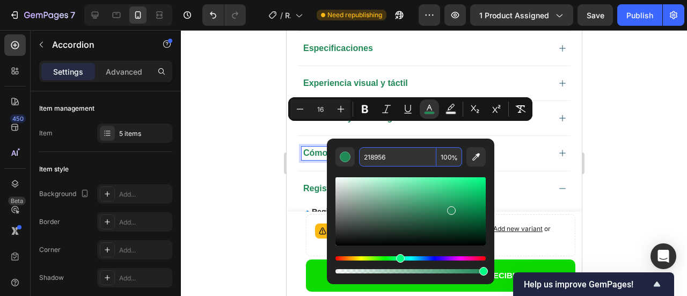
click at [397, 158] on input "218956" at bounding box center [397, 156] width 77 height 19
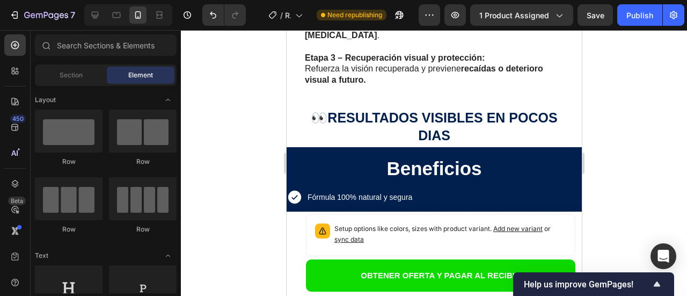
scroll to position [2582, 0]
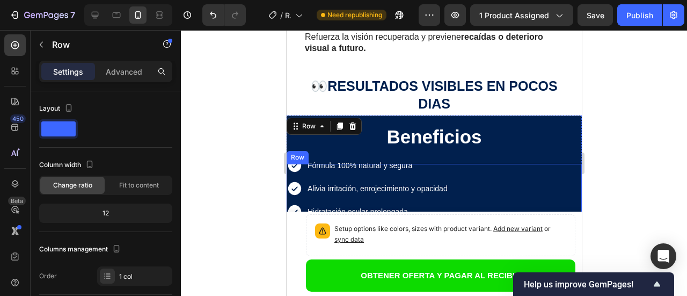
click at [540, 210] on div "Icon Hidratación ocular prolongada Text Block Row Icon Previene y trata catarat…" at bounding box center [433, 233] width 295 height 46
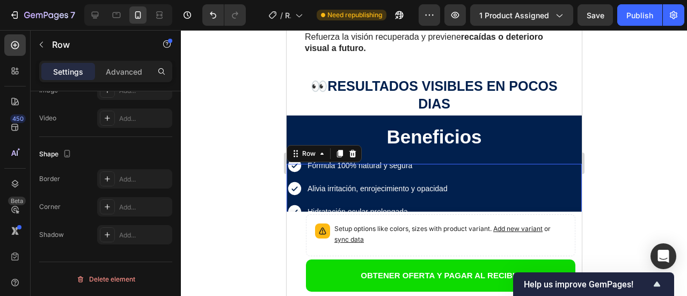
scroll to position [52, 0]
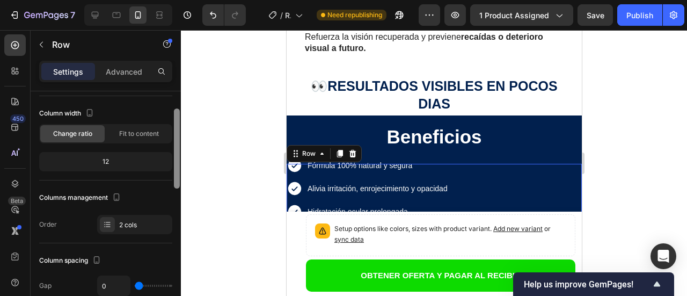
drag, startPoint x: 179, startPoint y: 168, endPoint x: 206, endPoint y: 146, distance: 34.7
click at [206, 0] on div "7 Version history / Regenerador Celular Ocular Need republishing Preview 1 prod…" at bounding box center [343, 0] width 687 height 0
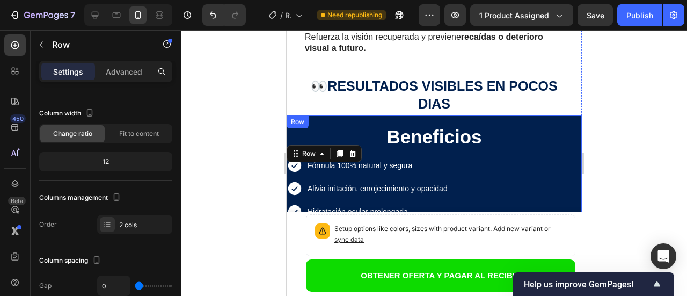
click at [344, 115] on div "Beneficios Heading Icon Fórmula 100% natural y segura Text Block Row Icon Alivi…" at bounding box center [433, 185] width 295 height 141
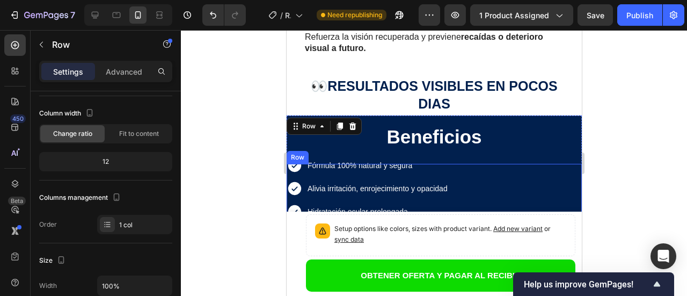
click at [292, 210] on div "Icon Hidratación ocular prolongada Text Block Row Icon Previene y trata catarat…" at bounding box center [433, 233] width 295 height 46
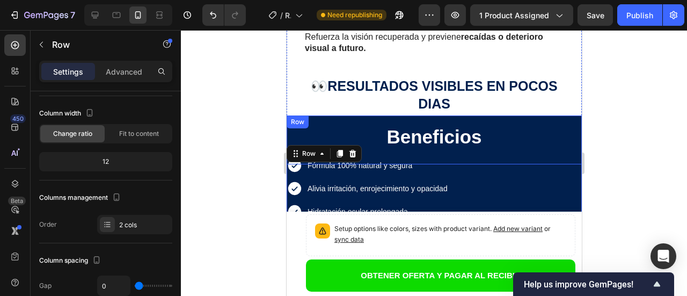
click at [320, 115] on div "Beneficios Heading Icon Fórmula 100% natural y segura Text Block Row Icon Alivi…" at bounding box center [433, 185] width 295 height 141
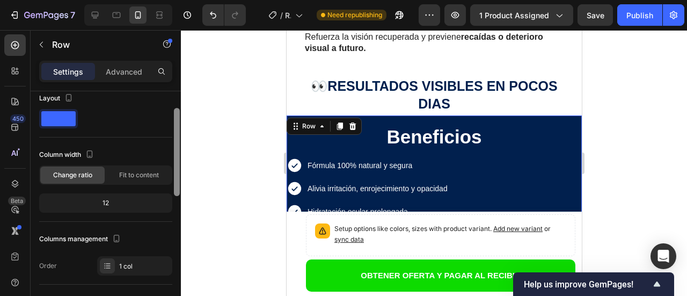
scroll to position [0, 0]
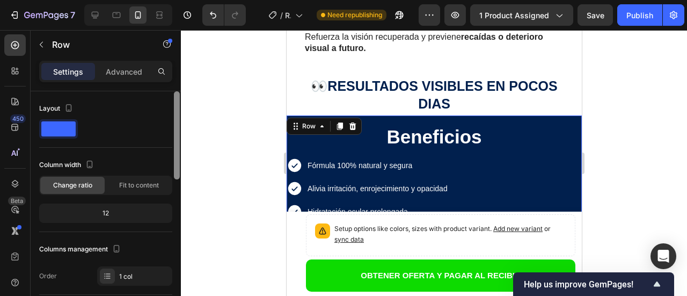
drag, startPoint x: 176, startPoint y: 128, endPoint x: 181, endPoint y: 90, distance: 38.5
click at [181, 0] on div "7 Version history / Regenerador Celular Ocular Need republishing Preview 1 prod…" at bounding box center [343, 0] width 687 height 0
click at [64, 125] on span at bounding box center [58, 128] width 34 height 15
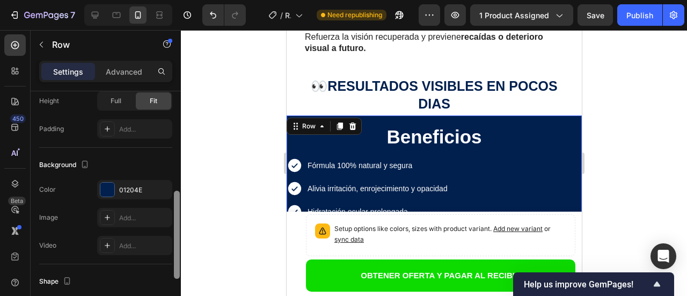
drag, startPoint x: 178, startPoint y: 125, endPoint x: 184, endPoint y: 225, distance: 100.5
click at [184, 0] on div "7 Version history / Regenerador Celular Ocular Need republishing Preview 1 prod…" at bounding box center [343, 0] width 687 height 0
click at [122, 189] on div "01204E" at bounding box center [134, 189] width 31 height 10
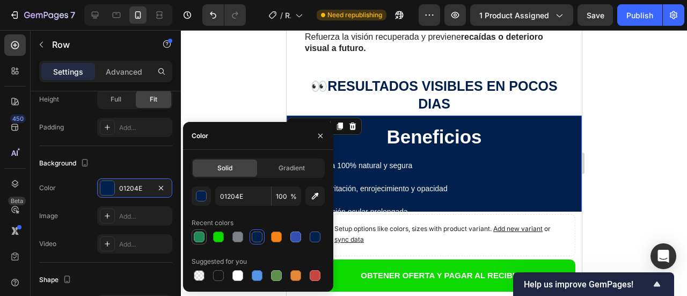
click at [200, 235] on div at bounding box center [199, 236] width 11 height 11
type input "218956"
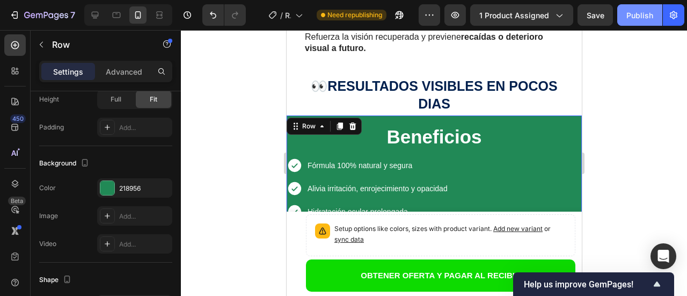
click at [633, 21] on button "Publish" at bounding box center [639, 14] width 45 height 21
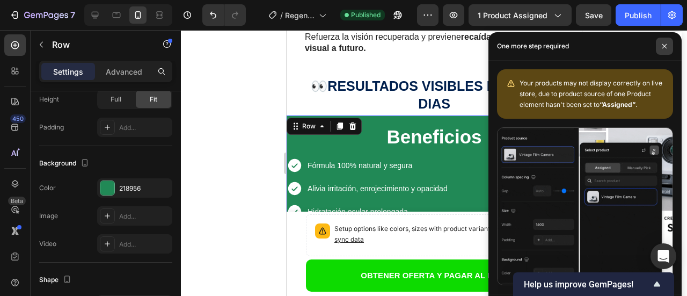
click at [666, 48] on icon at bounding box center [664, 45] width 5 height 5
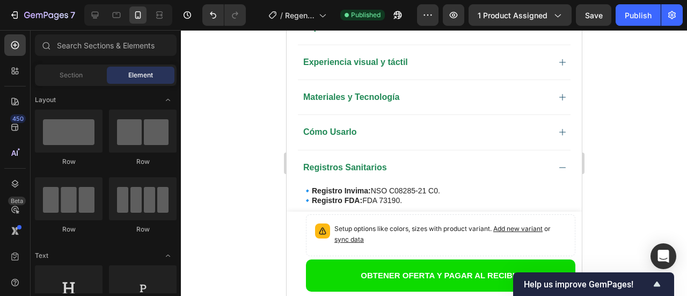
scroll to position [1049, 0]
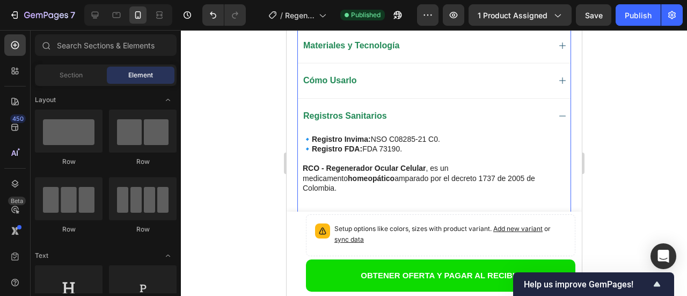
click at [558, 112] on icon at bounding box center [562, 116] width 9 height 9
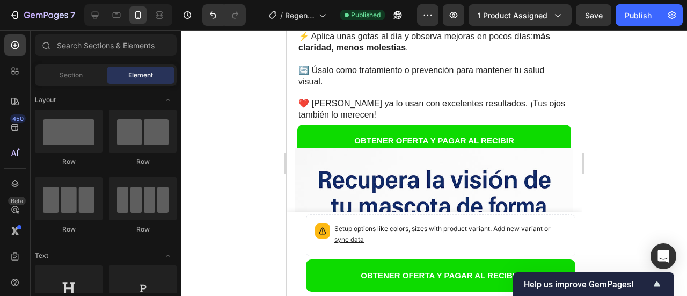
scroll to position [1702, 0]
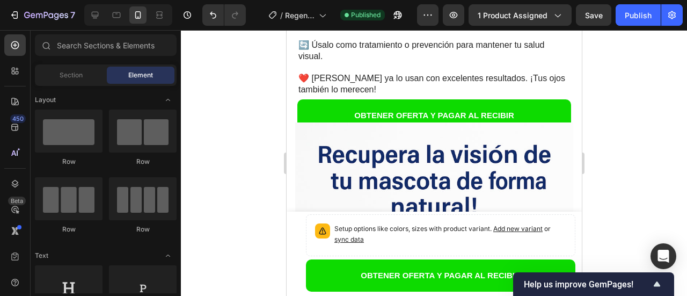
drag, startPoint x: 577, startPoint y: 101, endPoint x: 873, endPoint y: 188, distance: 308.6
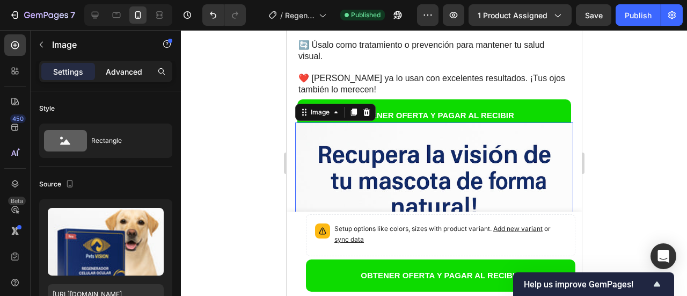
click at [126, 71] on p "Advanced" at bounding box center [124, 71] width 37 height 11
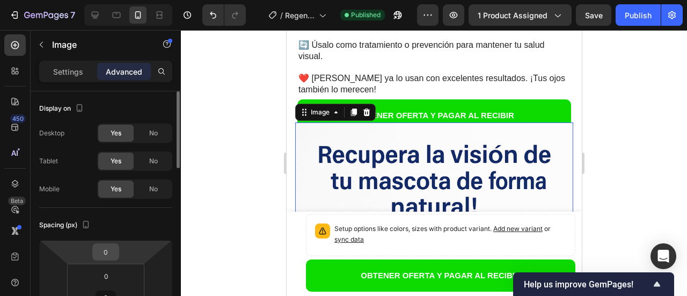
click at [108, 255] on input "0" at bounding box center [105, 252] width 21 height 16
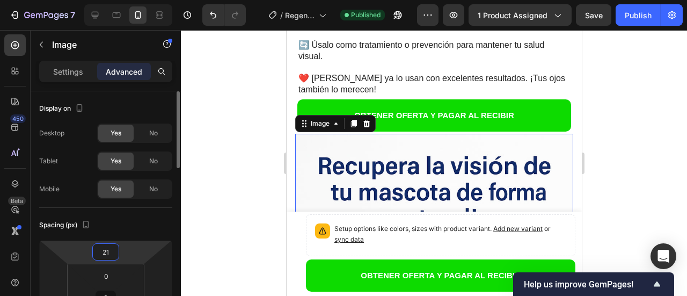
type input "22"
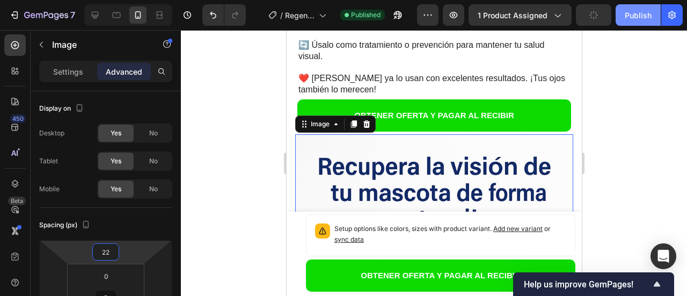
click at [644, 24] on button "Publish" at bounding box center [638, 14] width 45 height 21
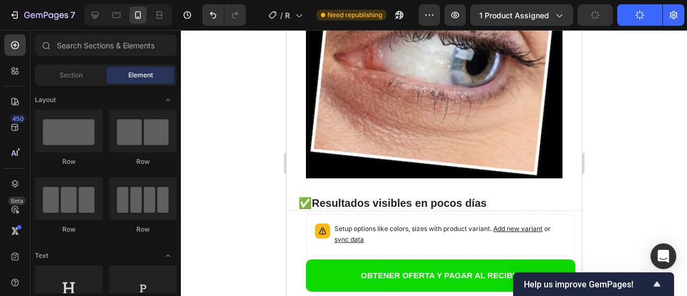
scroll to position [1456, 0]
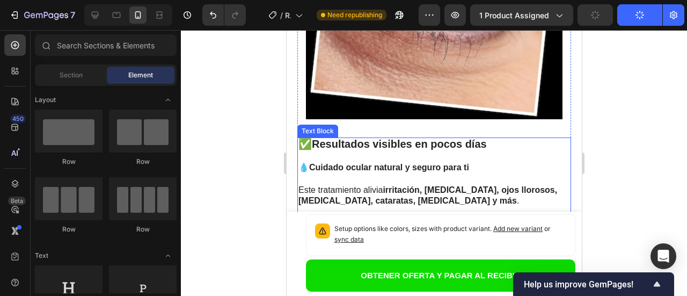
click at [486, 138] on strong "Resultados visibles en pocos días" at bounding box center [398, 144] width 175 height 12
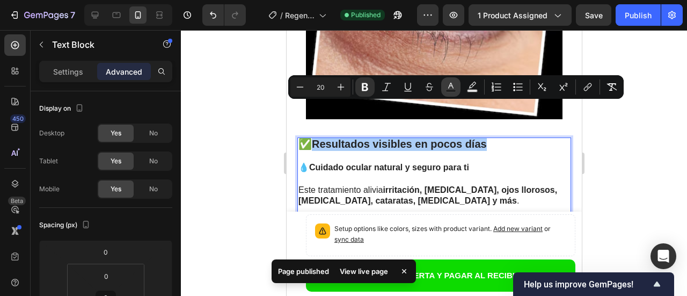
click at [452, 89] on icon "Editor contextual toolbar" at bounding box center [451, 87] width 11 height 11
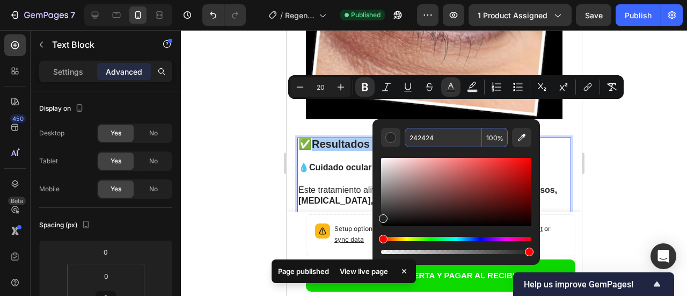
click at [436, 141] on input "242424" at bounding box center [443, 137] width 77 height 19
paste input "18956"
type input "218956"
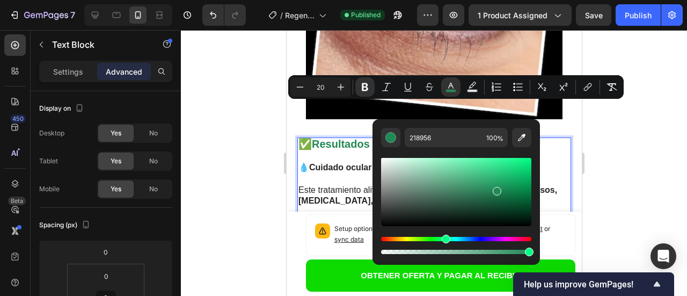
click at [278, 153] on div at bounding box center [434, 163] width 506 height 266
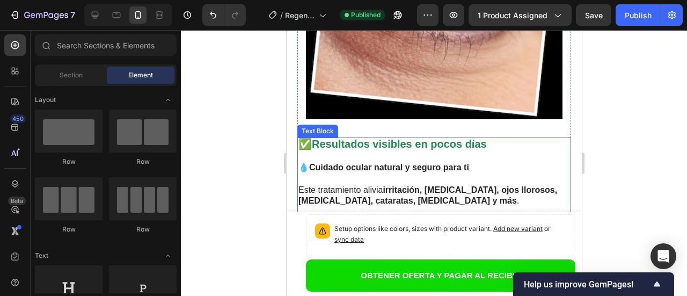
click at [472, 162] on p "💧 Cuidado ocular natural y seguro para ti" at bounding box center [434, 167] width 272 height 11
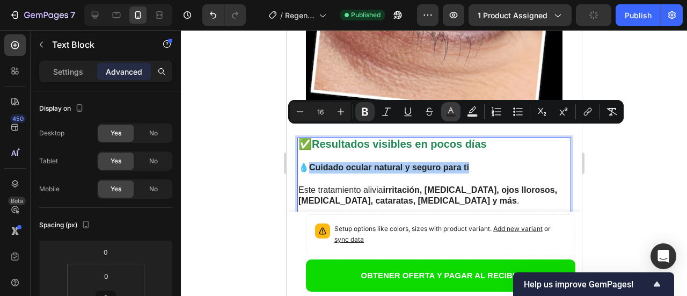
click at [452, 114] on rect "Editor contextual toolbar" at bounding box center [451, 115] width 10 height 3
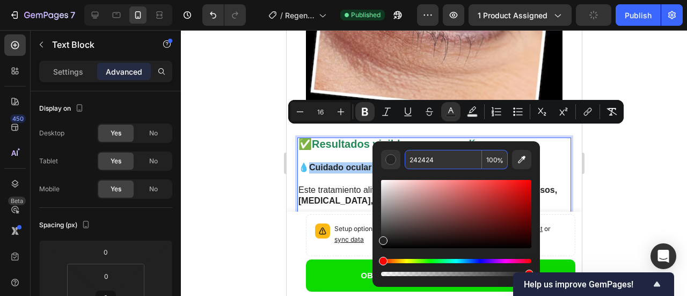
click at [448, 163] on input "242424" at bounding box center [443, 159] width 77 height 19
paste input "18956"
type input "218956"
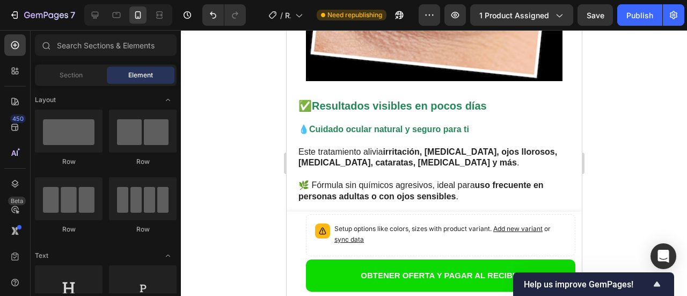
scroll to position [1486, 0]
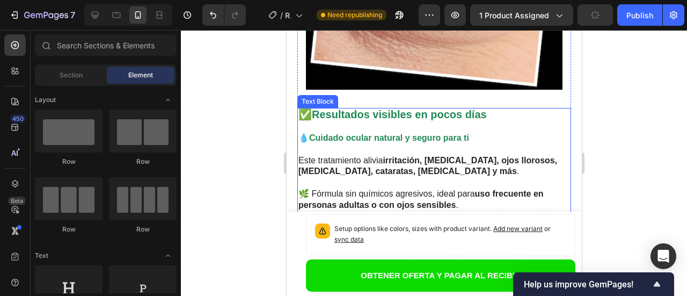
click at [388, 156] on strong "irritación, [MEDICAL_DATA], ojos llorosos, [MEDICAL_DATA], cataratas, [MEDICAL_…" at bounding box center [427, 166] width 259 height 20
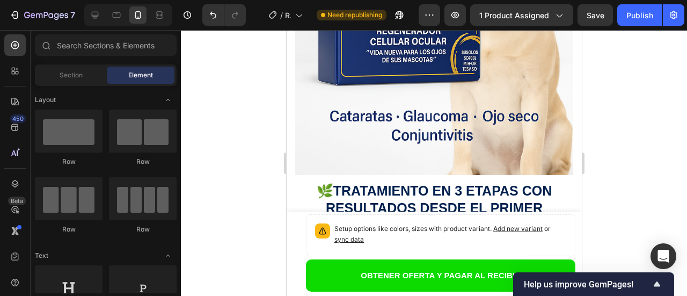
scroll to position [2145, 0]
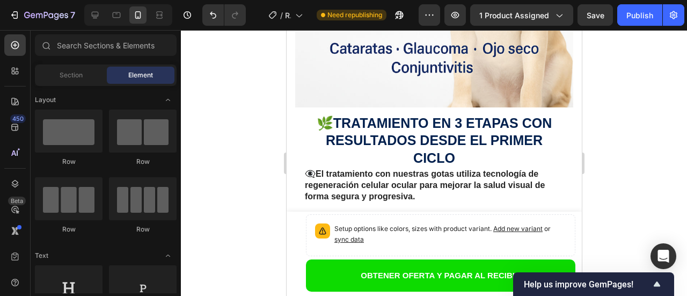
drag, startPoint x: 578, startPoint y: 142, endPoint x: 878, endPoint y: 214, distance: 308.6
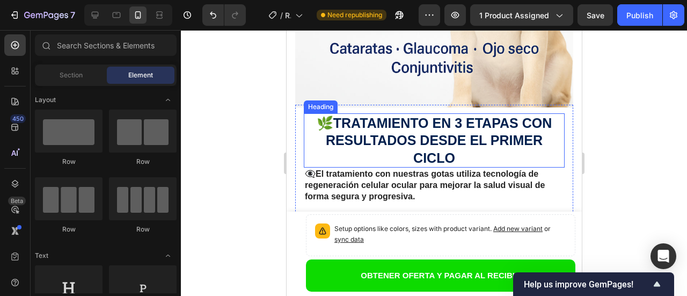
click at [455, 113] on h2 "🌿TRATAMIENTO EN 3 ETAPAS CON RESULTADOS DESDE EL PRIMER CICLO" at bounding box center [433, 140] width 261 height 55
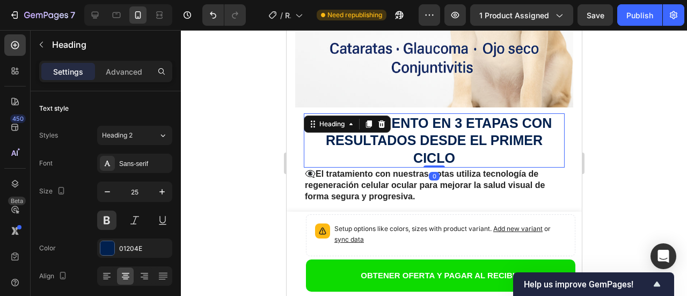
click at [449, 113] on h2 "🌿TRATAMIENTO EN 3 ETAPAS CON RESULTADOS DESDE EL PRIMER CICLO" at bounding box center [433, 140] width 261 height 55
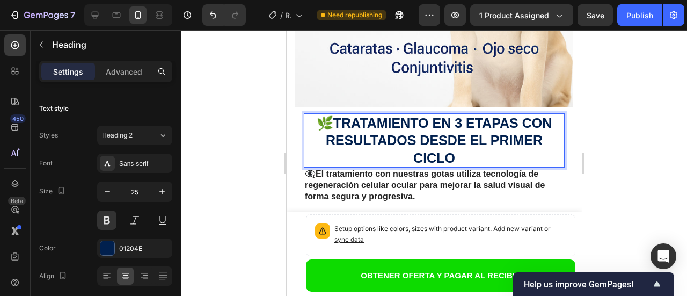
click at [449, 114] on p "🌿TRATAMIENTO EN 3 ETAPAS CON RESULTADOS DESDE EL PRIMER CICLO" at bounding box center [433, 140] width 259 height 53
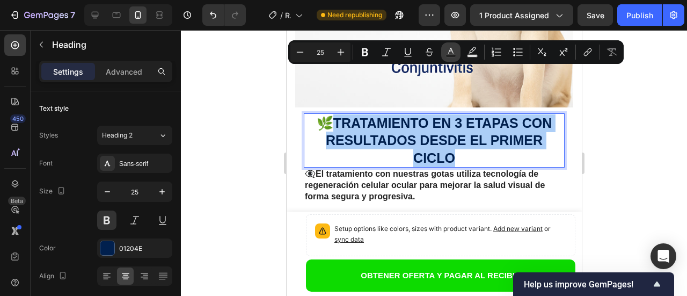
click at [448, 51] on icon "Editor contextual toolbar" at bounding box center [451, 52] width 11 height 11
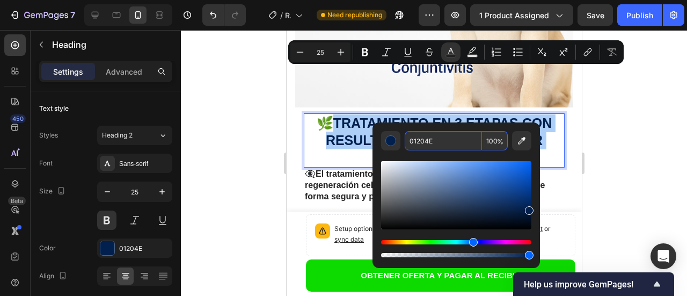
click at [439, 143] on input "01204E" at bounding box center [443, 140] width 77 height 19
paste input "218956"
type input "218956"
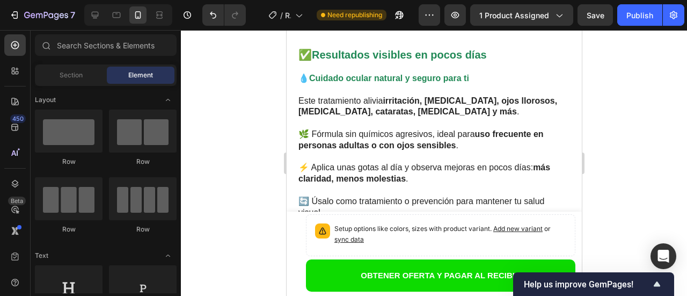
scroll to position [1520, 0]
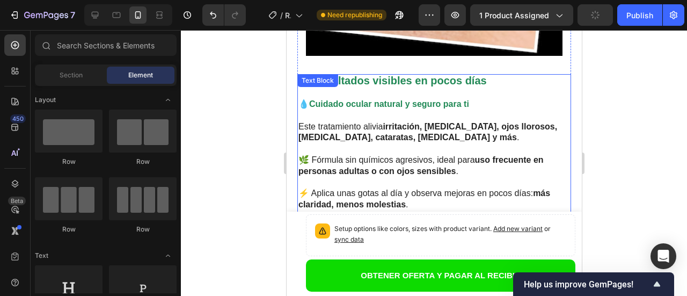
click at [387, 122] on strong "irritación, [MEDICAL_DATA], ojos llorosos, [MEDICAL_DATA], cataratas, [MEDICAL_…" at bounding box center [427, 132] width 259 height 20
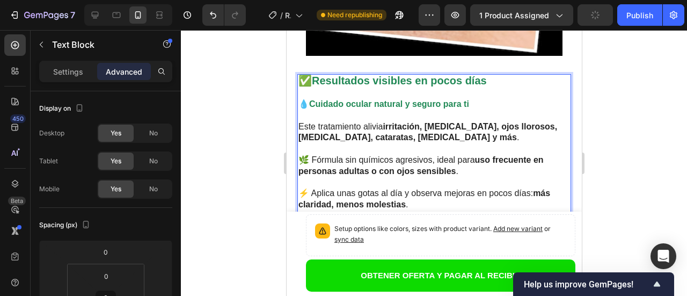
click at [387, 122] on strong "irritación, [MEDICAL_DATA], ojos llorosos, [MEDICAL_DATA], cataratas, [MEDICAL_…" at bounding box center [427, 132] width 259 height 20
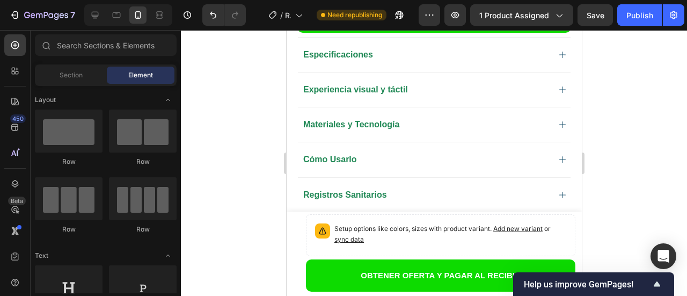
scroll to position [979, 0]
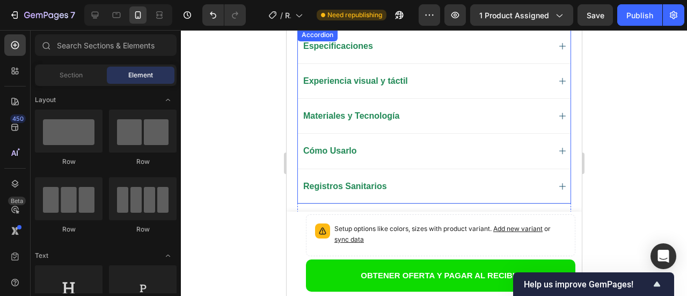
click at [491, 144] on div "Cómo Usarlo" at bounding box center [425, 150] width 248 height 13
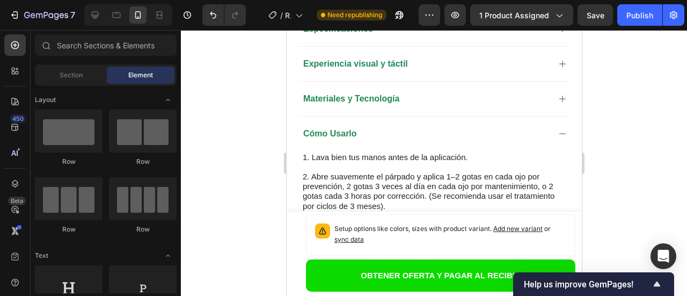
scroll to position [970, 0]
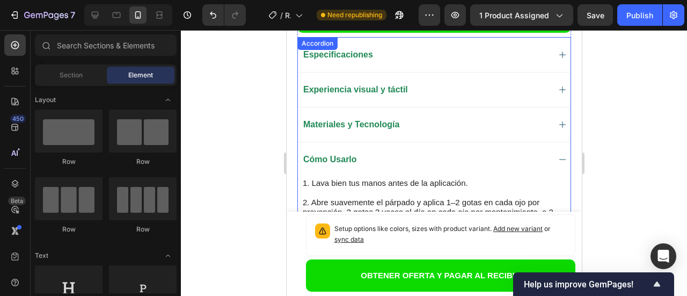
click at [559, 159] on icon at bounding box center [562, 159] width 6 height 1
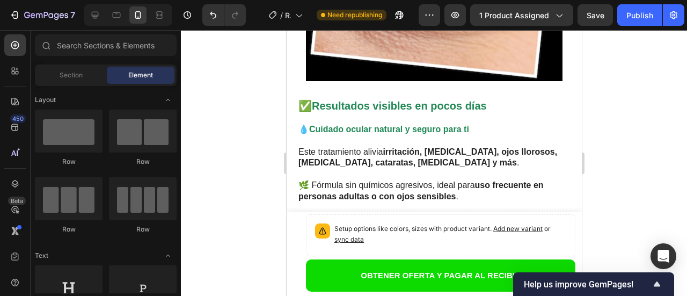
scroll to position [1502, 0]
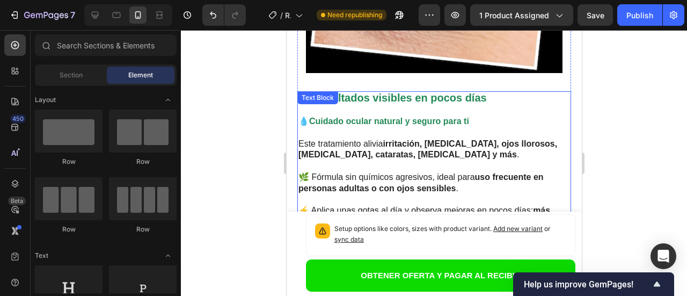
click at [448, 139] on strong "irritación, [MEDICAL_DATA], ojos llorosos, [MEDICAL_DATA], cataratas, [MEDICAL_…" at bounding box center [427, 149] width 259 height 20
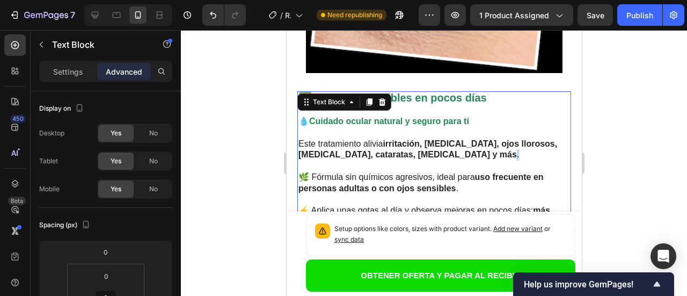
click at [449, 138] on p "Este tratamiento alivia irritación, [MEDICAL_DATA], ojos llorosos, [MEDICAL_DAT…" at bounding box center [434, 149] width 272 height 23
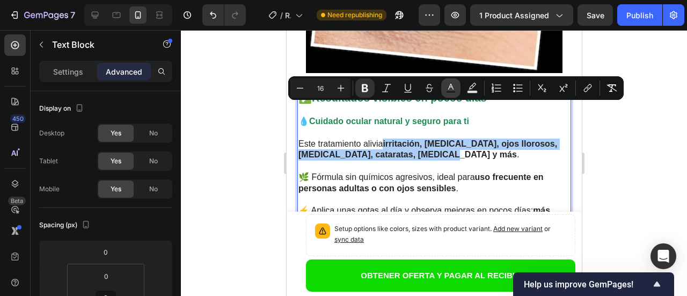
click at [451, 84] on icon "Editor contextual toolbar" at bounding box center [450, 87] width 5 height 6
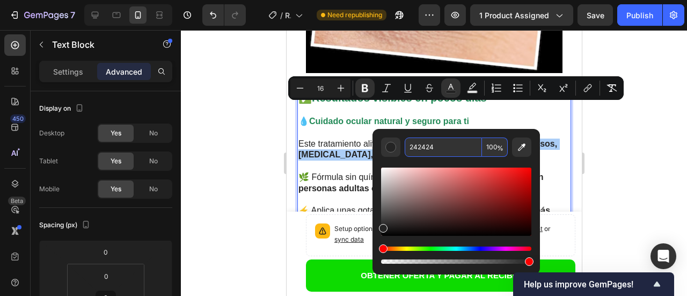
click at [439, 148] on input "242424" at bounding box center [443, 146] width 77 height 19
paste input "18956"
type input "218956"
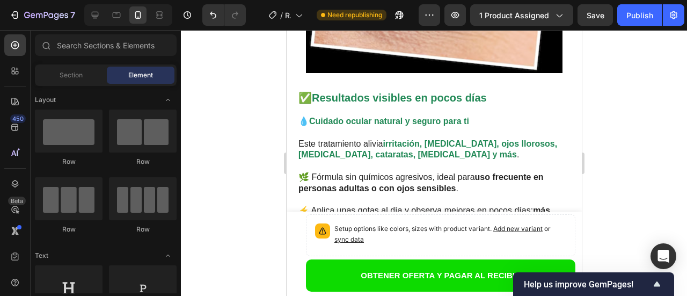
scroll to position [1735, 0]
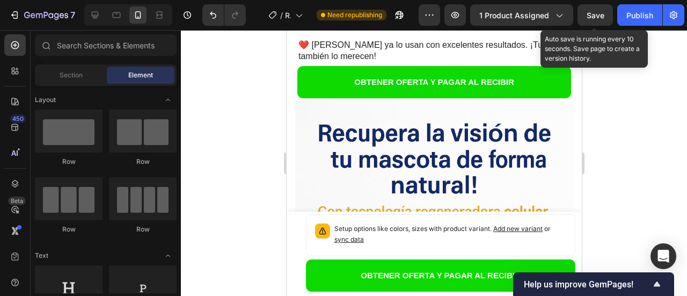
click at [596, 20] on div "Save" at bounding box center [596, 15] width 18 height 11
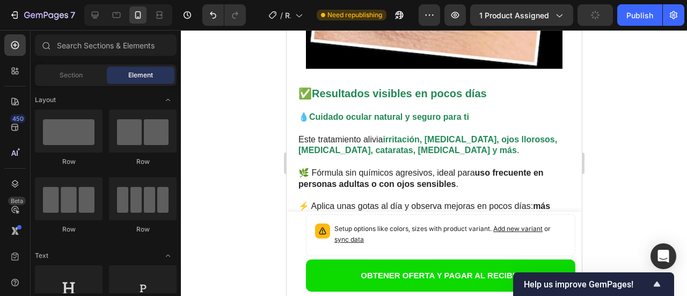
scroll to position [1523, 0]
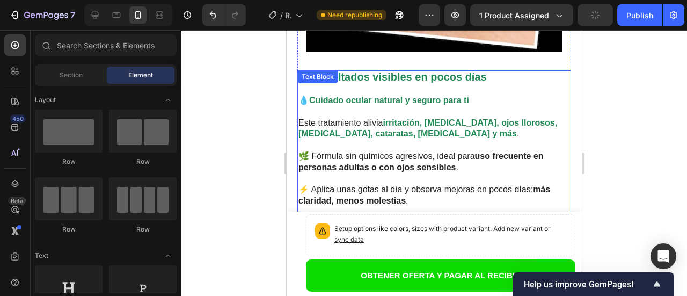
click at [479, 151] on strong "uso frecuente en personas adultas o con ojos sensibles" at bounding box center [420, 161] width 245 height 20
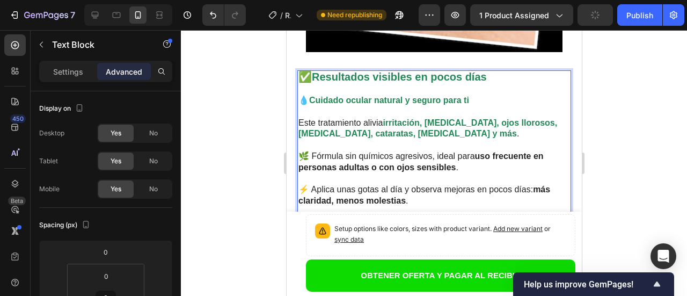
click at [479, 151] on strong "uso frecuente en personas adultas o con ojos sensibles" at bounding box center [420, 161] width 245 height 20
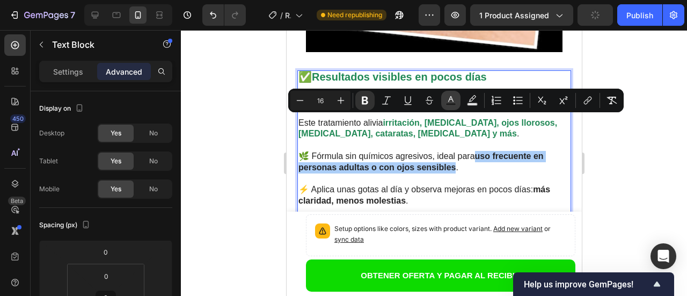
click at [451, 98] on icon "Editor contextual toolbar" at bounding box center [451, 100] width 11 height 11
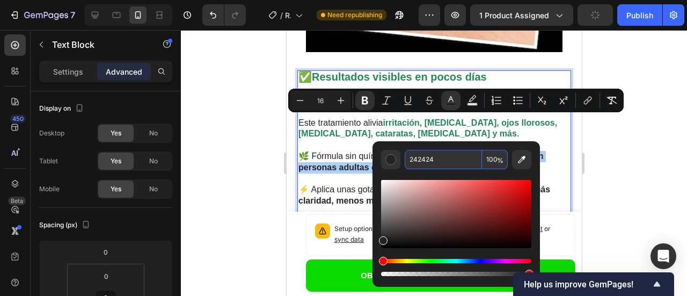
click at [446, 161] on input "242424" at bounding box center [443, 159] width 77 height 19
paste input "18956"
type input "218956"
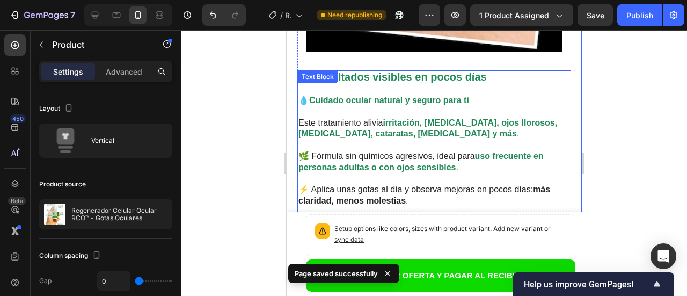
click at [536, 185] on strong "más claridad, menos molestias" at bounding box center [424, 195] width 252 height 20
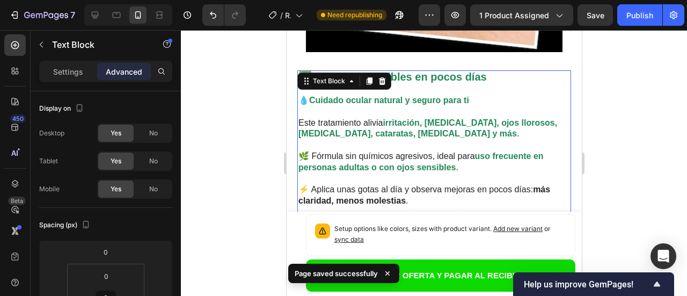
click at [536, 185] on strong "más claridad, menos molestias" at bounding box center [424, 195] width 252 height 20
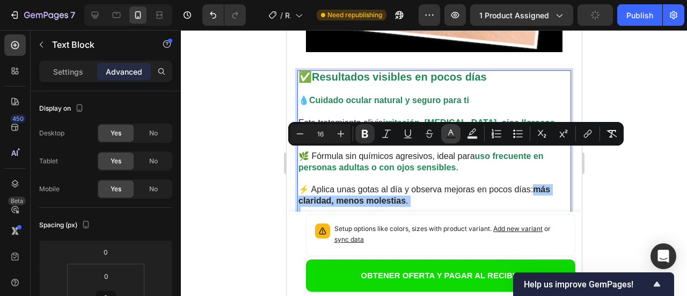
click at [448, 133] on icon "Editor contextual toolbar" at bounding box center [451, 133] width 11 height 11
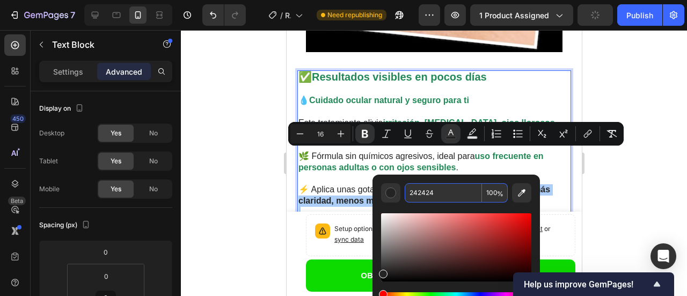
click at [450, 197] on input "242424" at bounding box center [443, 192] width 77 height 19
paste input "18956"
type input "218956"
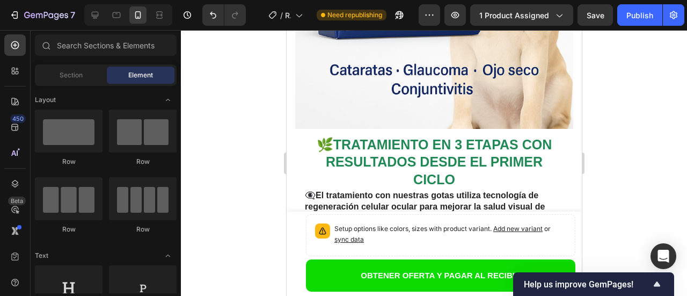
scroll to position [2183, 0]
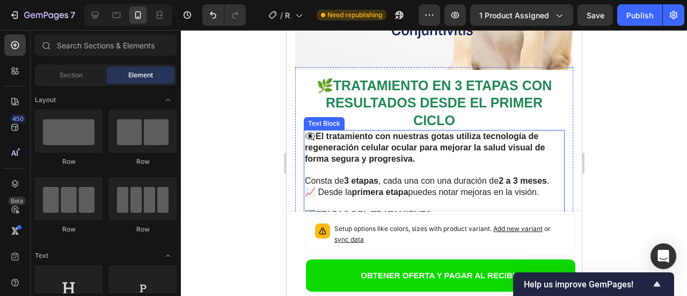
click at [412, 132] on strong "El tratamiento con nuestras gotas utiliza tecnología de regeneración celular oc…" at bounding box center [424, 148] width 240 height 32
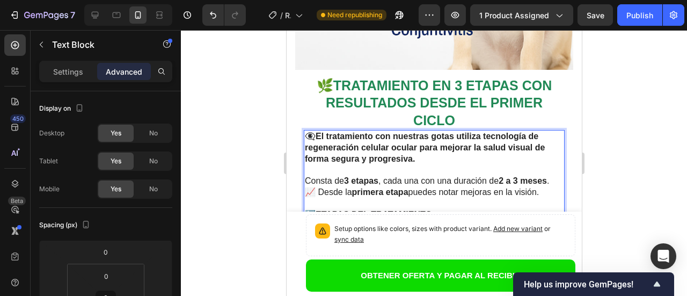
click at [412, 132] on strong "El tratamiento con nuestras gotas utiliza tecnología de regeneración celular oc…" at bounding box center [424, 148] width 240 height 32
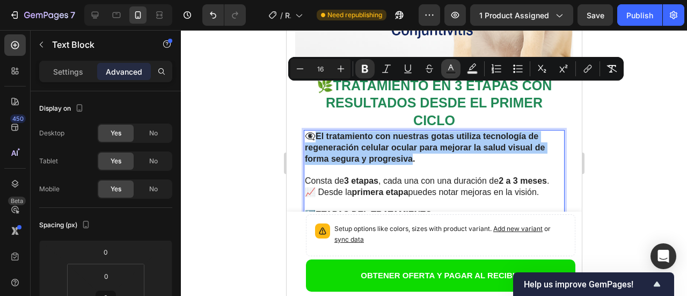
click at [455, 69] on icon "Editor contextual toolbar" at bounding box center [451, 68] width 11 height 11
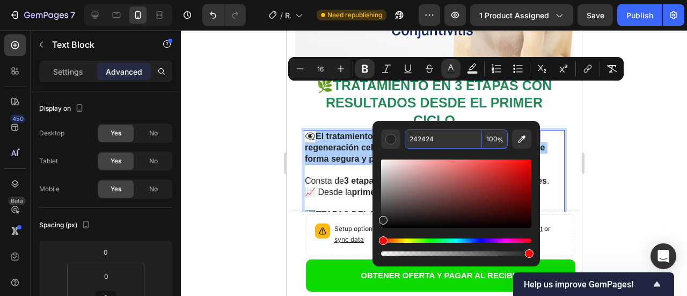
click at [439, 142] on input "242424" at bounding box center [443, 138] width 77 height 19
paste input "18956"
type input "218956"
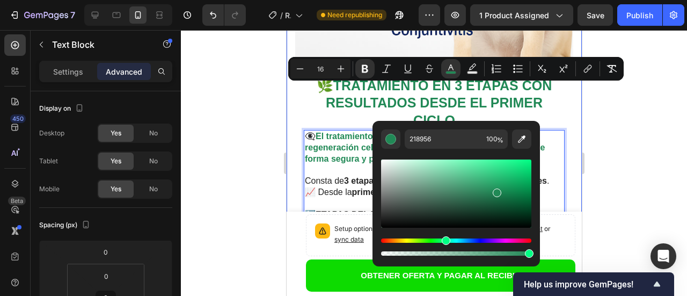
click at [567, 144] on div "Image 🌿 TRATAMIENTO EN 3 ETAPAS CON RESULTADOS DESDE EL PRIMER CICLO Heading 👁️…" at bounding box center [433, 43] width 295 height 823
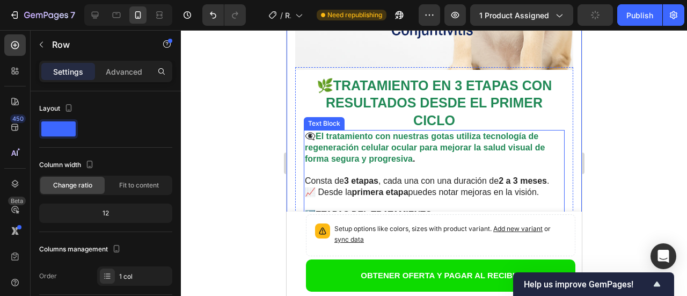
click at [346, 176] on strong "3 etapas" at bounding box center [361, 180] width 34 height 9
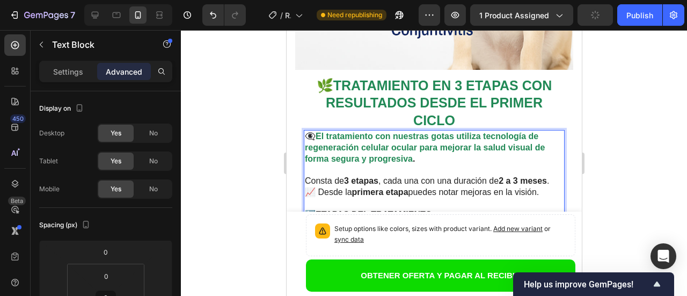
click at [347, 176] on strong "3 etapas" at bounding box center [361, 180] width 34 height 9
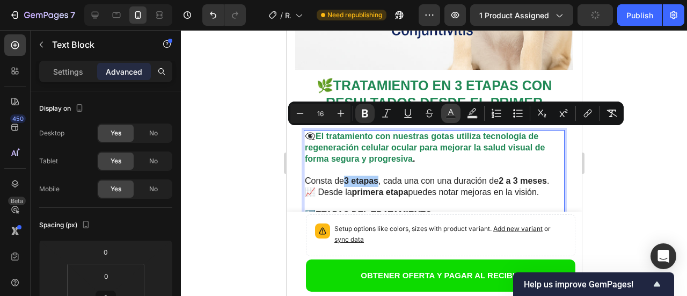
click at [449, 108] on icon "Editor contextual toolbar" at bounding box center [451, 113] width 11 height 11
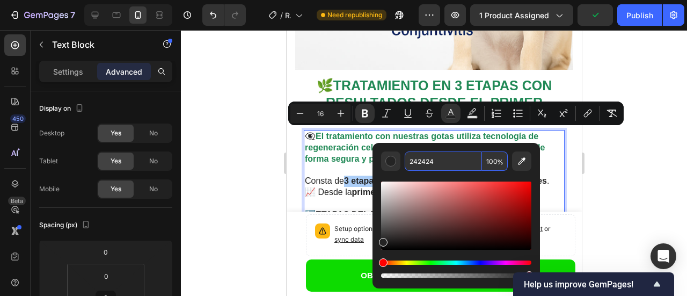
click at [435, 164] on input "242424" at bounding box center [443, 160] width 77 height 19
paste input "18956"
type input "218956"
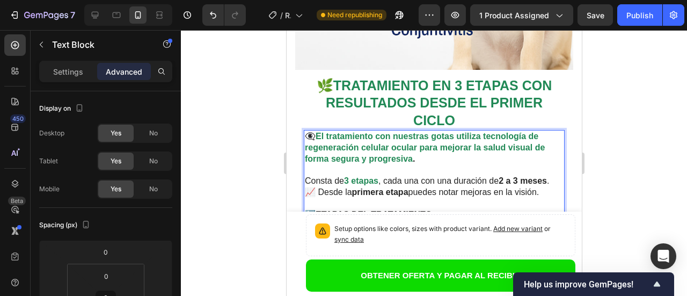
click at [323, 221] on p "Rich Text Editor. Editing area: main" at bounding box center [433, 243] width 259 height 45
click at [504, 176] on strong "2 a 3 meses" at bounding box center [522, 180] width 48 height 9
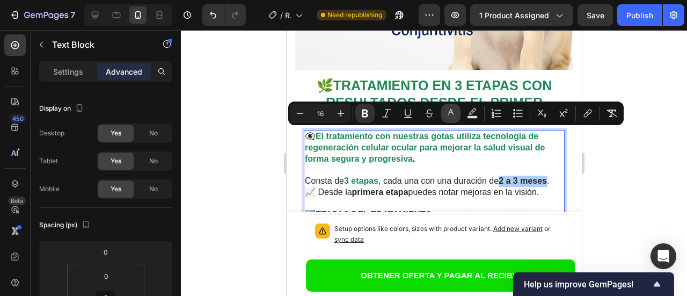
click at [454, 111] on icon "Editor contextual toolbar" at bounding box center [451, 113] width 11 height 11
type input "242424"
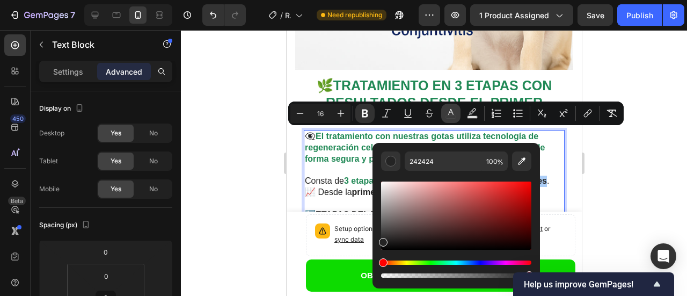
click at [454, 118] on rect "Editor contextual toolbar" at bounding box center [451, 117] width 10 height 3
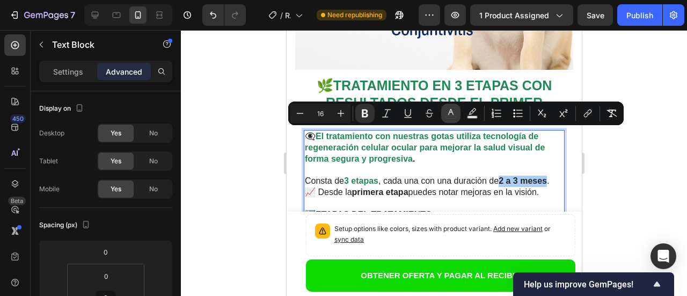
click at [450, 112] on icon "Editor contextual toolbar" at bounding box center [450, 112] width 5 height 6
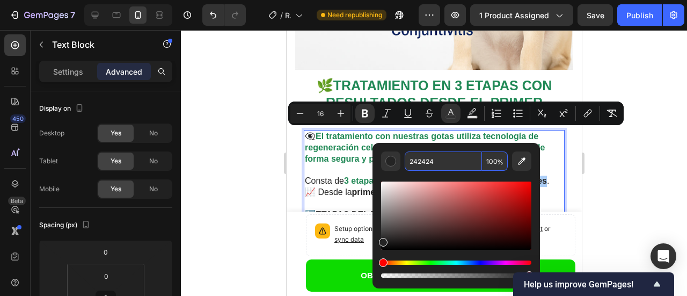
click at [435, 164] on input "242424" at bounding box center [443, 160] width 77 height 19
paste input "18956"
type input "218956"
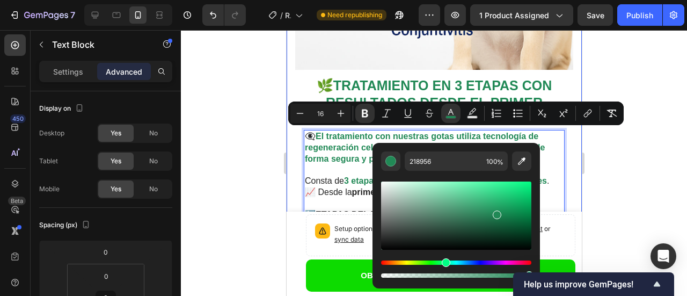
click at [568, 180] on div "Image 🌿 TRATAMIENTO EN 3 ETAPAS CON RESULTADOS DESDE EL PRIMER CICLO Heading 👁️…" at bounding box center [433, 49] width 295 height 835
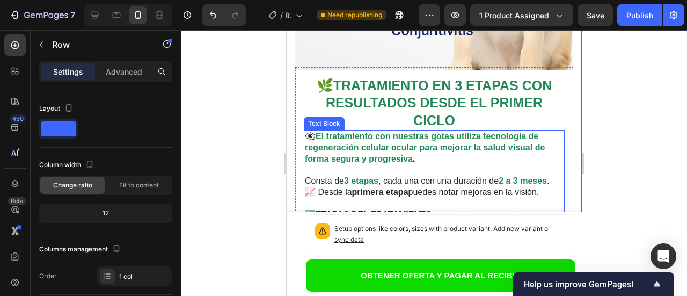
click at [355, 187] on strong "primera etapa" at bounding box center [380, 191] width 56 height 9
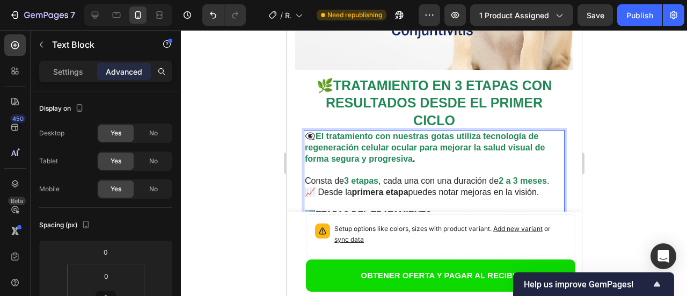
click at [355, 187] on strong "primera etapa" at bounding box center [380, 191] width 56 height 9
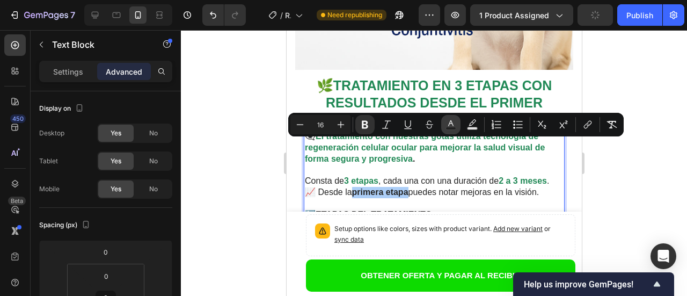
click at [451, 130] on button "Text Color" at bounding box center [450, 124] width 19 height 19
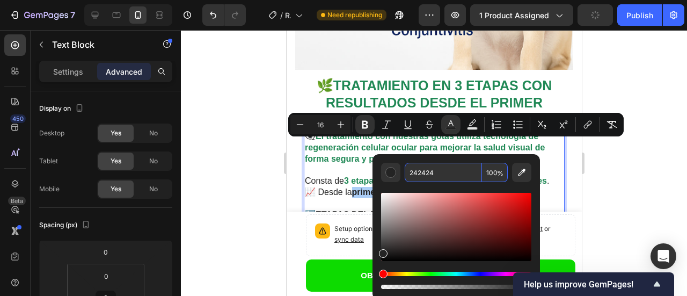
click at [446, 173] on input "242424" at bounding box center [443, 172] width 77 height 19
paste input "18956"
type input "218956"
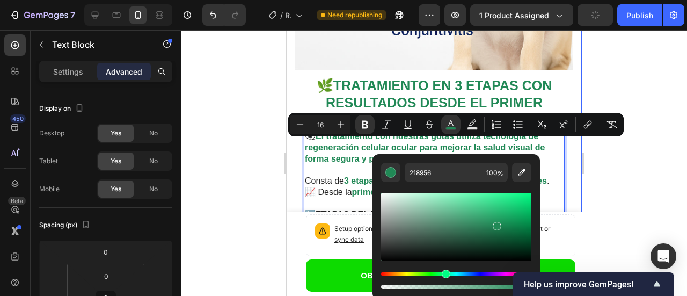
click at [568, 195] on div "Image 🌿 TRATAMIENTO EN 3 ETAPAS CON RESULTADOS DESDE EL PRIMER CICLO Heading 👁️…" at bounding box center [433, 54] width 295 height 845
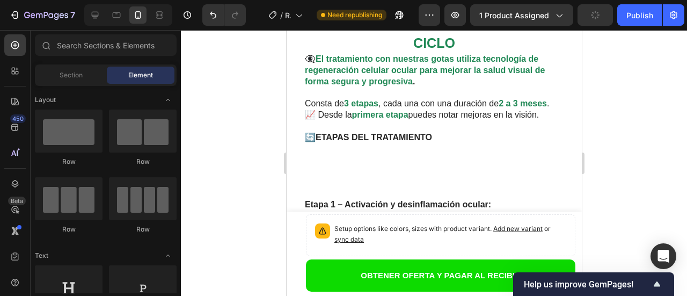
scroll to position [2268, 0]
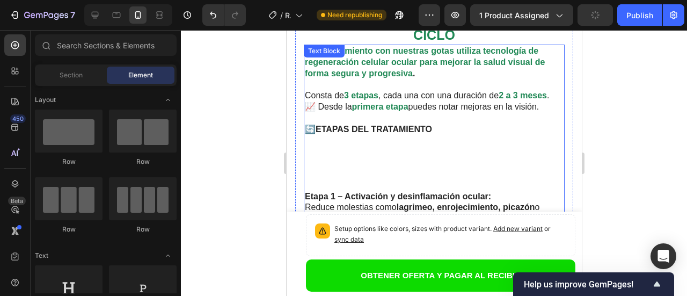
click at [416, 135] on p "Rich Text Editor. Editing area: main" at bounding box center [433, 163] width 259 height 56
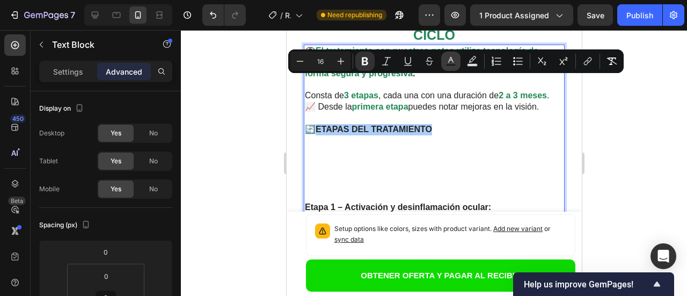
click at [447, 64] on rect "Editor contextual toolbar" at bounding box center [451, 65] width 10 height 3
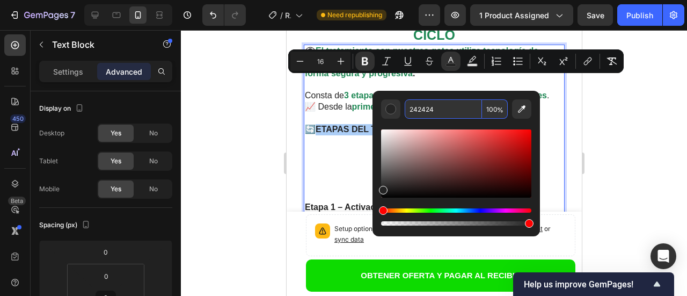
click at [432, 106] on input "242424" at bounding box center [443, 108] width 77 height 19
paste input "18956"
type input "218956"
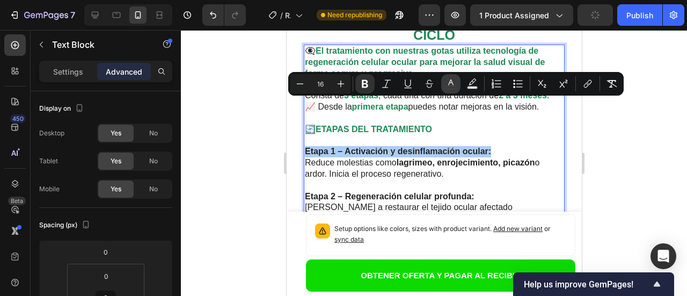
click at [450, 79] on icon "Editor contextual toolbar" at bounding box center [451, 83] width 11 height 11
type input "242424"
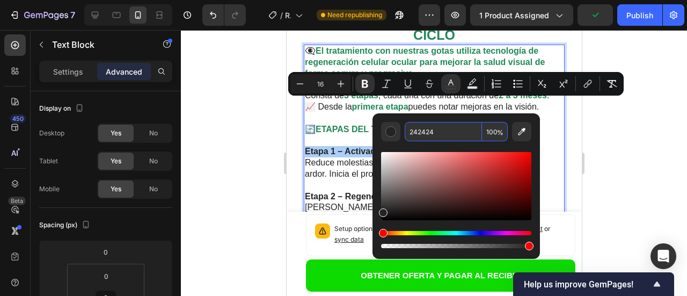
click at [448, 128] on input "242424" at bounding box center [443, 131] width 77 height 19
paste input "18956"
type input "218956"
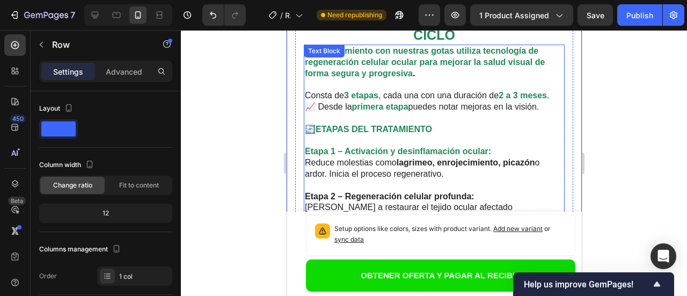
click at [399, 158] on strong "lagrimeo, enrojecimiento, picazón" at bounding box center [465, 162] width 138 height 9
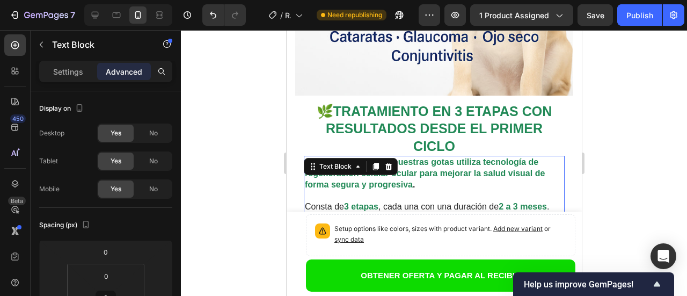
click at [399, 117] on div "🌿 TRATAMIENTO EN 3 ETAPAS CON RESULTADOS DESDE EL PRIMER CICLO Heading 👁️‍🗨️ El…" at bounding box center [433, 248] width 261 height 294
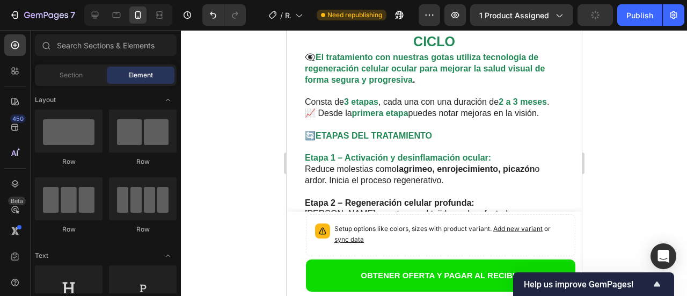
scroll to position [2279, 0]
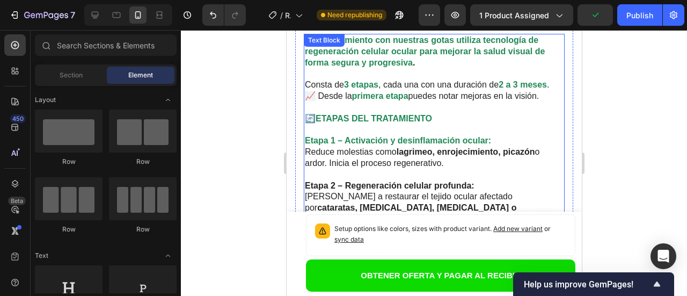
click at [397, 125] on p "Etapa 1 – Activación y desinflamación ocular: Reduce molestias como lagrimeo, e…" at bounding box center [433, 147] width 259 height 45
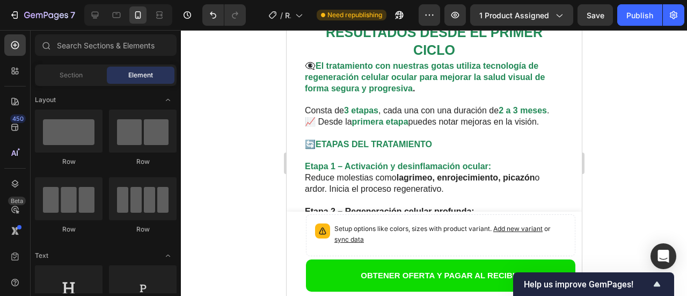
scroll to position [2275, 0]
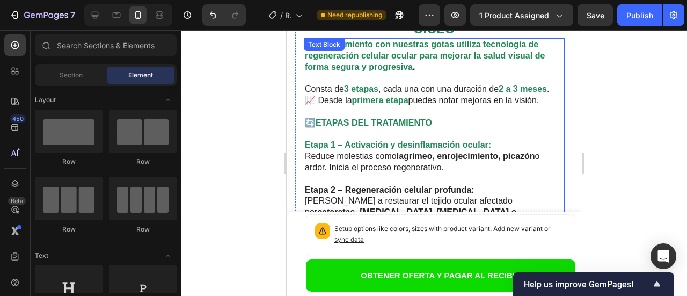
click at [400, 151] on strong "lagrimeo, enrojecimiento, picazón" at bounding box center [465, 155] width 138 height 9
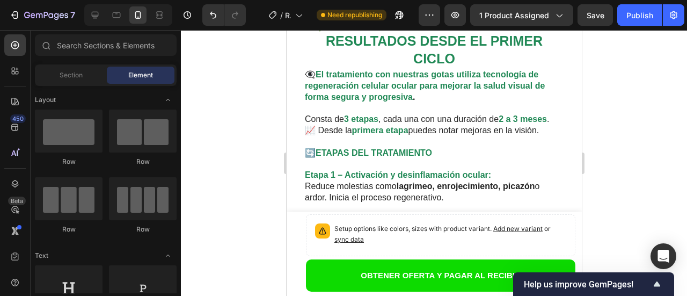
scroll to position [2270, 0]
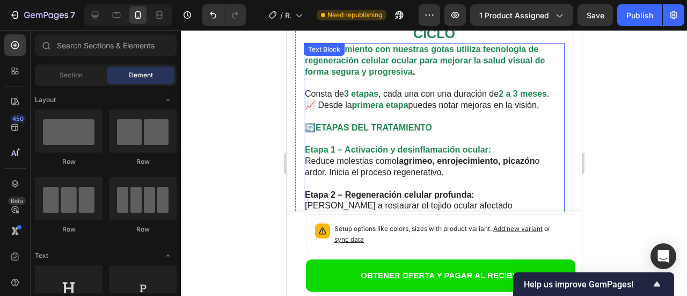
click at [430, 156] on strong "lagrimeo, enrojecimiento, picazón" at bounding box center [465, 160] width 138 height 9
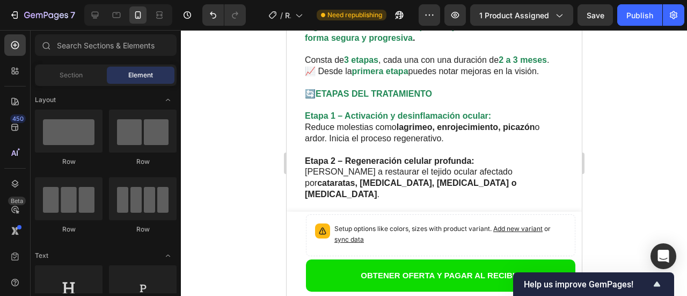
scroll to position [2253, 0]
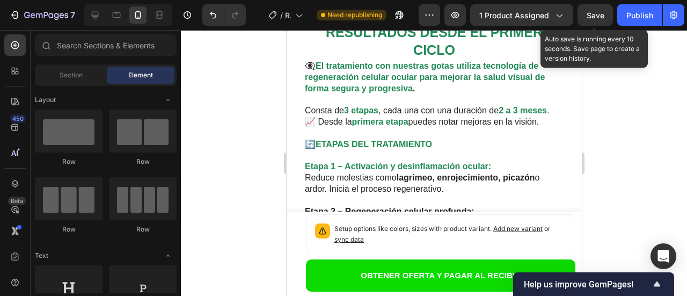
click at [596, 17] on span "Save" at bounding box center [596, 15] width 18 height 9
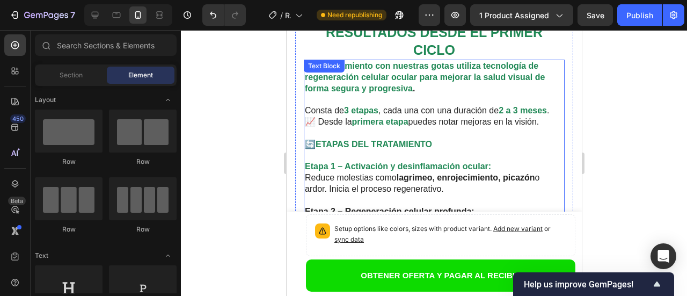
click at [426, 173] on strong "lagrimeo, enrojecimiento, picazón" at bounding box center [465, 177] width 138 height 9
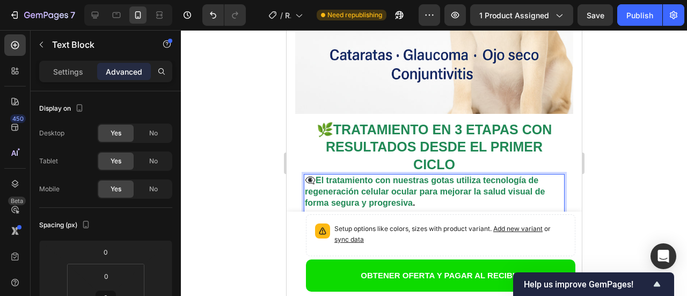
scroll to position [2110, 0]
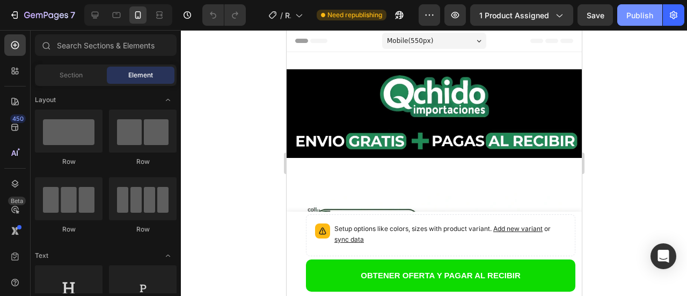
click at [637, 22] on button "Publish" at bounding box center [639, 14] width 45 height 21
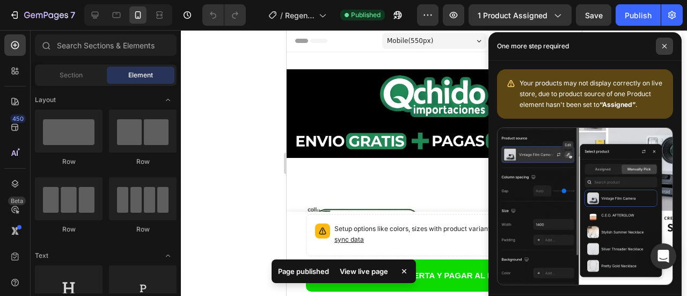
click at [664, 44] on icon at bounding box center [664, 45] width 5 height 5
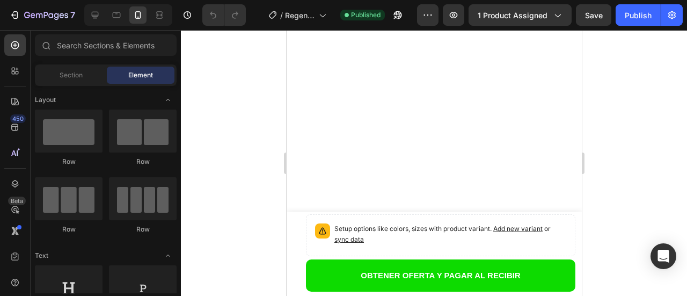
scroll to position [2280, 0]
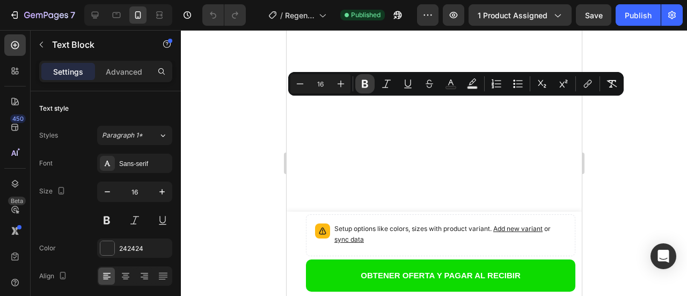
click at [366, 82] on icon "Editor contextual toolbar" at bounding box center [365, 84] width 6 height 8
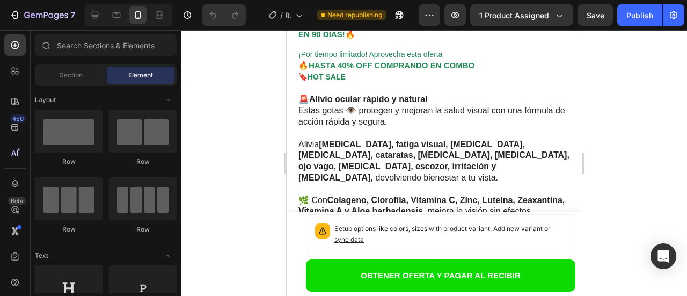
scroll to position [703, 0]
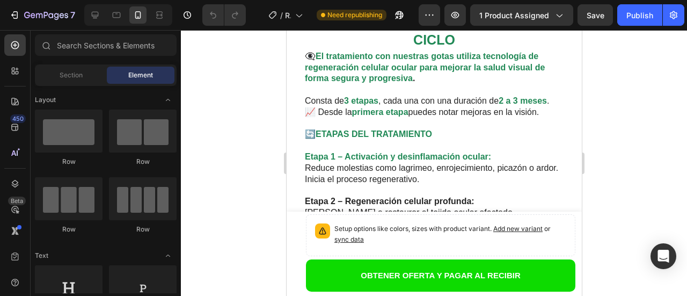
drag, startPoint x: 578, startPoint y: 49, endPoint x: 871, endPoint y: 184, distance: 322.3
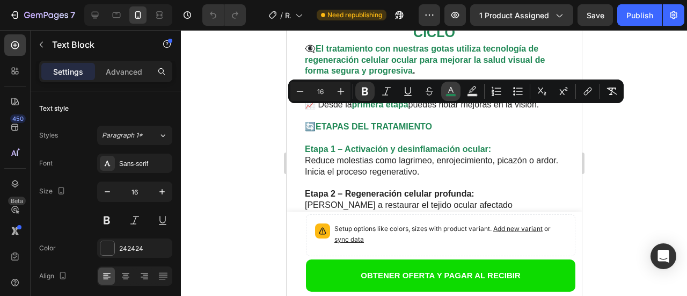
click at [452, 92] on icon "Editor contextual toolbar" at bounding box center [451, 91] width 11 height 11
type input "218956"
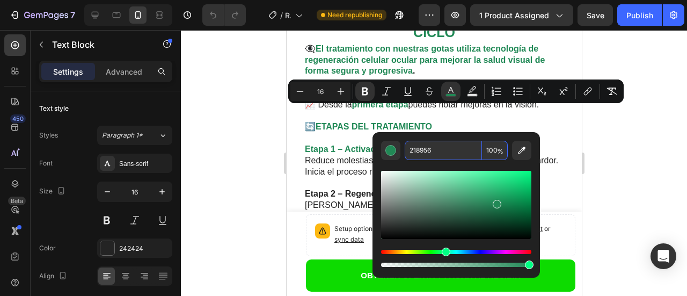
click at [436, 147] on input "218956" at bounding box center [443, 150] width 77 height 19
type input "000"
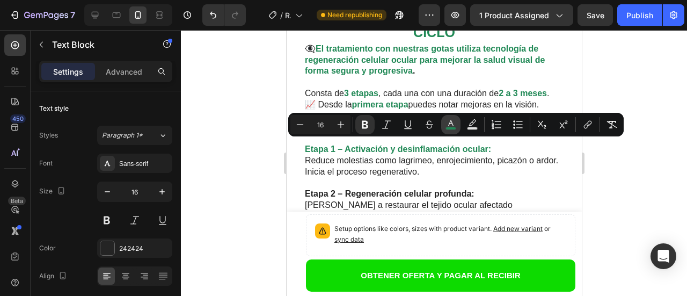
click at [449, 120] on icon "Editor contextual toolbar" at bounding box center [451, 124] width 11 height 11
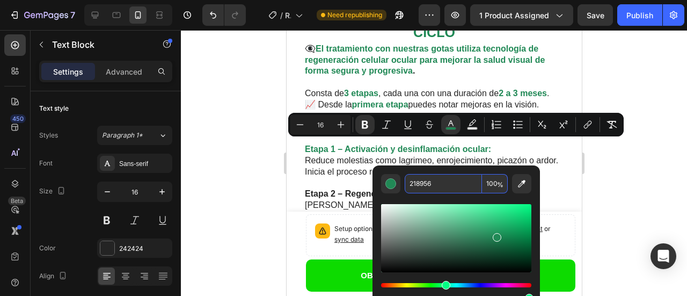
click at [439, 186] on input "218956" at bounding box center [443, 183] width 77 height 19
type input "000"
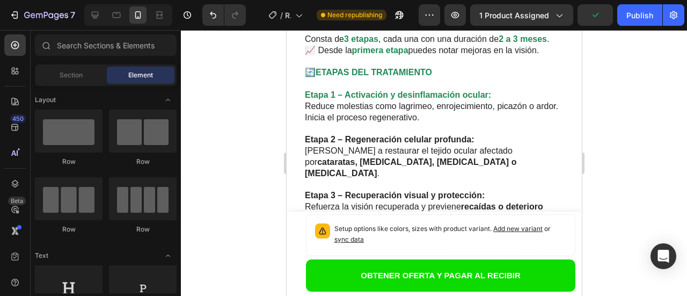
scroll to position [1561, 0]
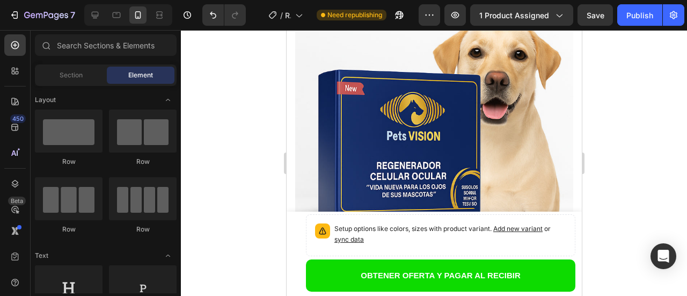
scroll to position [1596, 0]
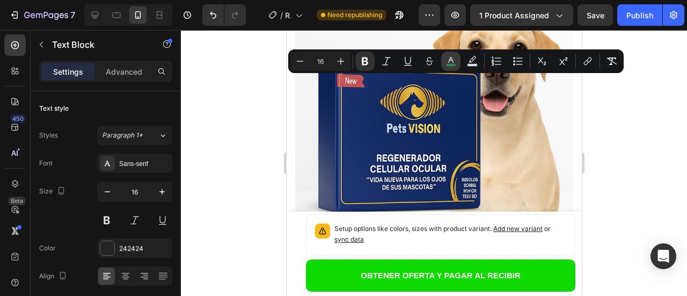
click at [448, 61] on icon "Editor contextual toolbar" at bounding box center [451, 61] width 11 height 11
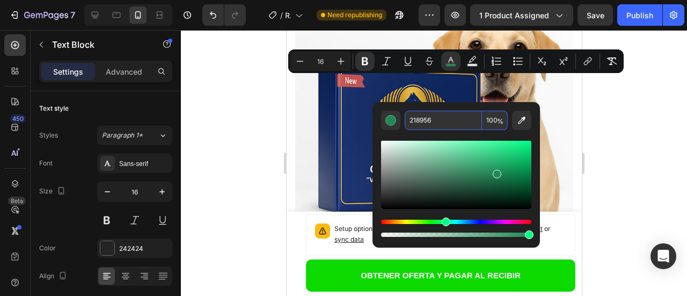
click at [449, 119] on input "218956" at bounding box center [443, 120] width 77 height 19
type input "000"
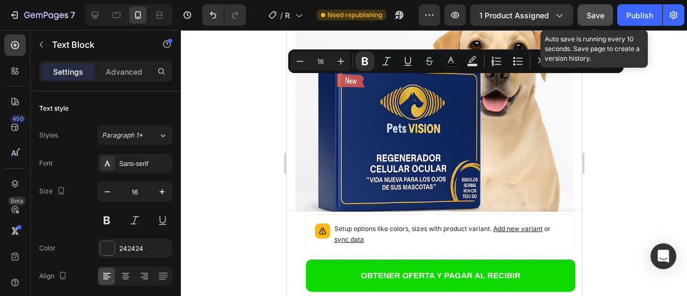
click at [588, 11] on span "Save" at bounding box center [596, 15] width 18 height 9
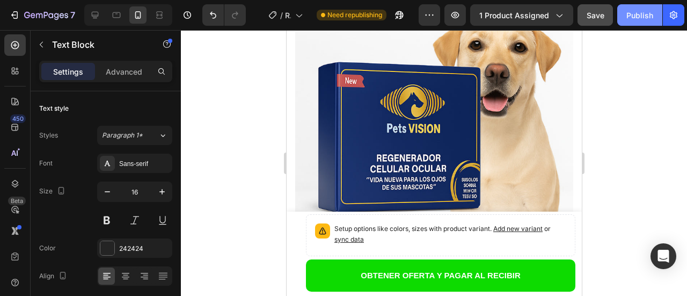
click at [631, 16] on div "Publish" at bounding box center [639, 15] width 27 height 11
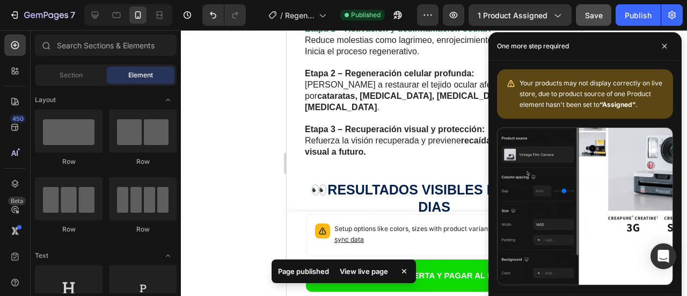
scroll to position [2044, 0]
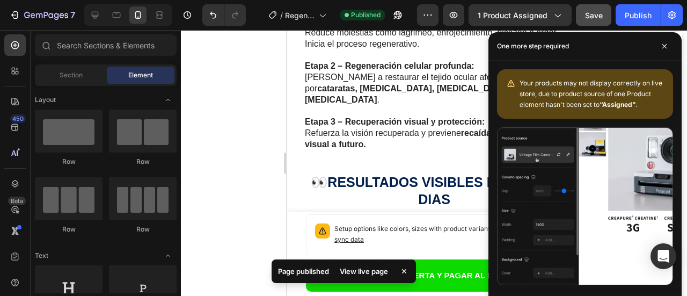
drag, startPoint x: 576, startPoint y: 159, endPoint x: 864, endPoint y: 221, distance: 294.7
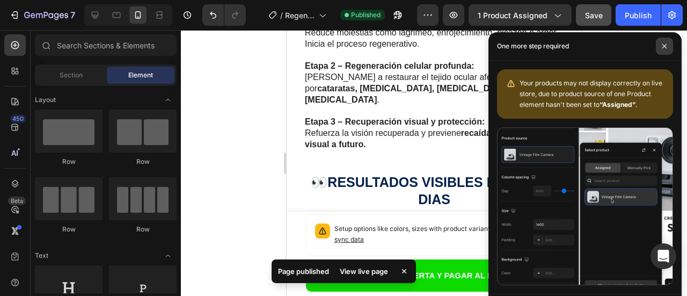
click at [663, 48] on icon at bounding box center [664, 46] width 4 height 4
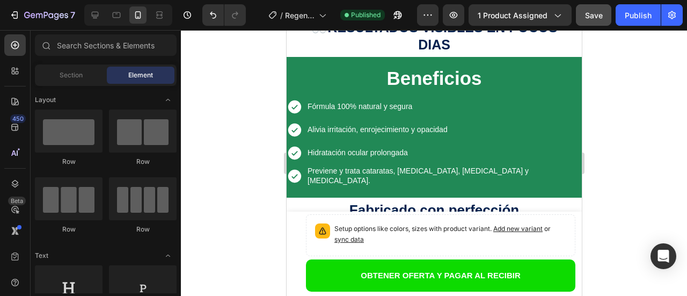
scroll to position [2207, 0]
